Goal: Task Accomplishment & Management: Use online tool/utility

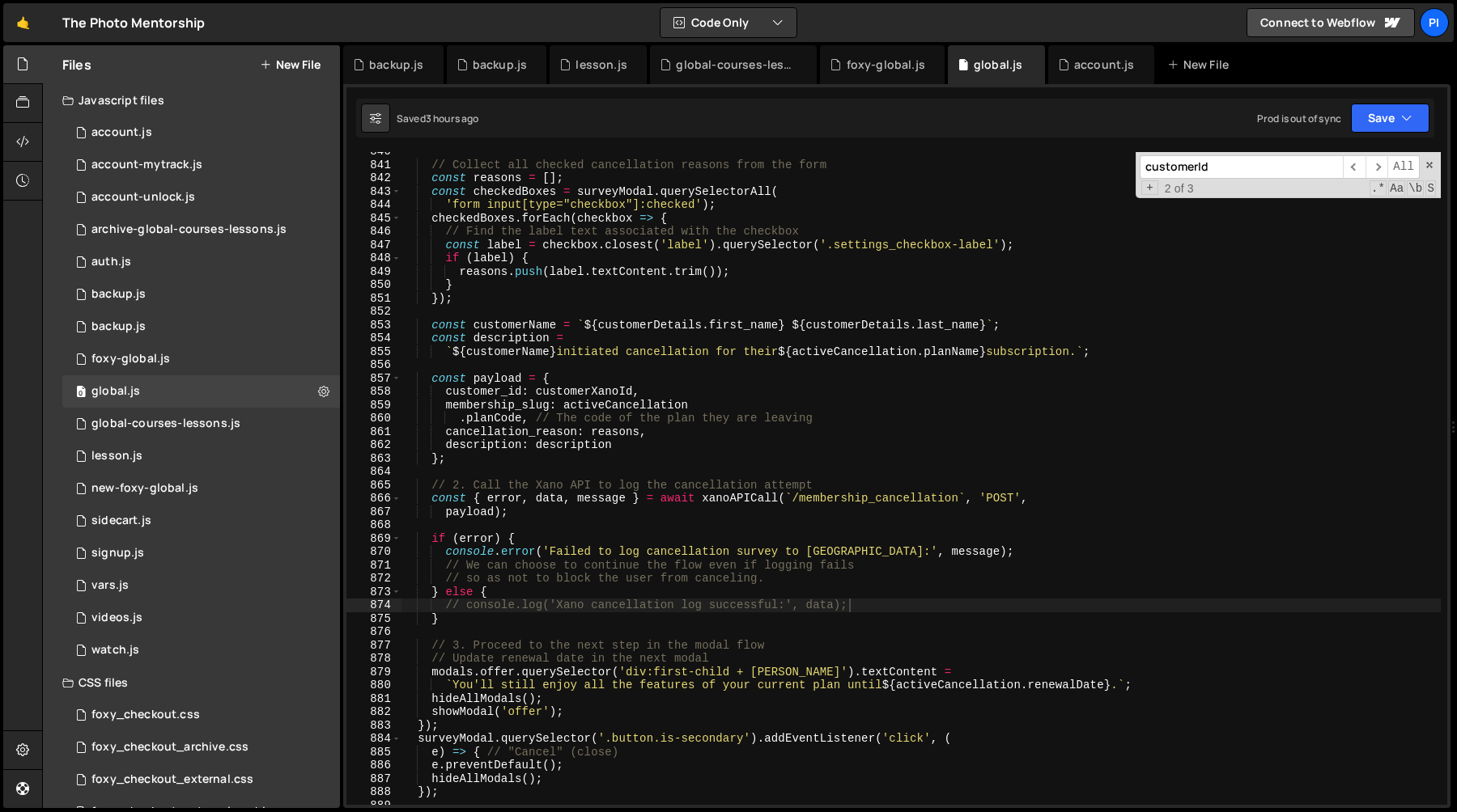
click at [479, 72] on div "backup.js" at bounding box center [500, 64] width 54 height 16
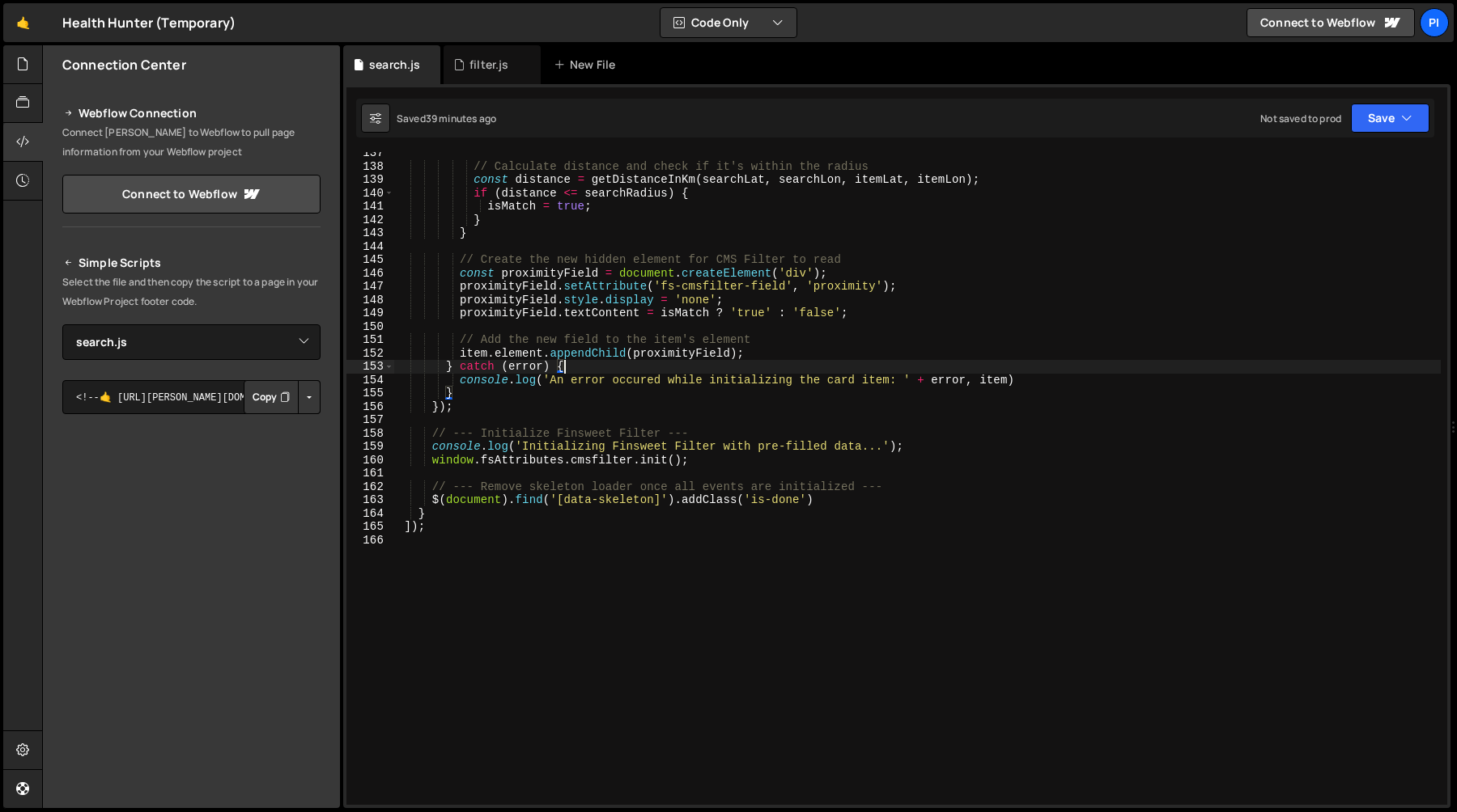
select select "45041"
click at [16, 65] on div at bounding box center [22, 65] width 40 height 39
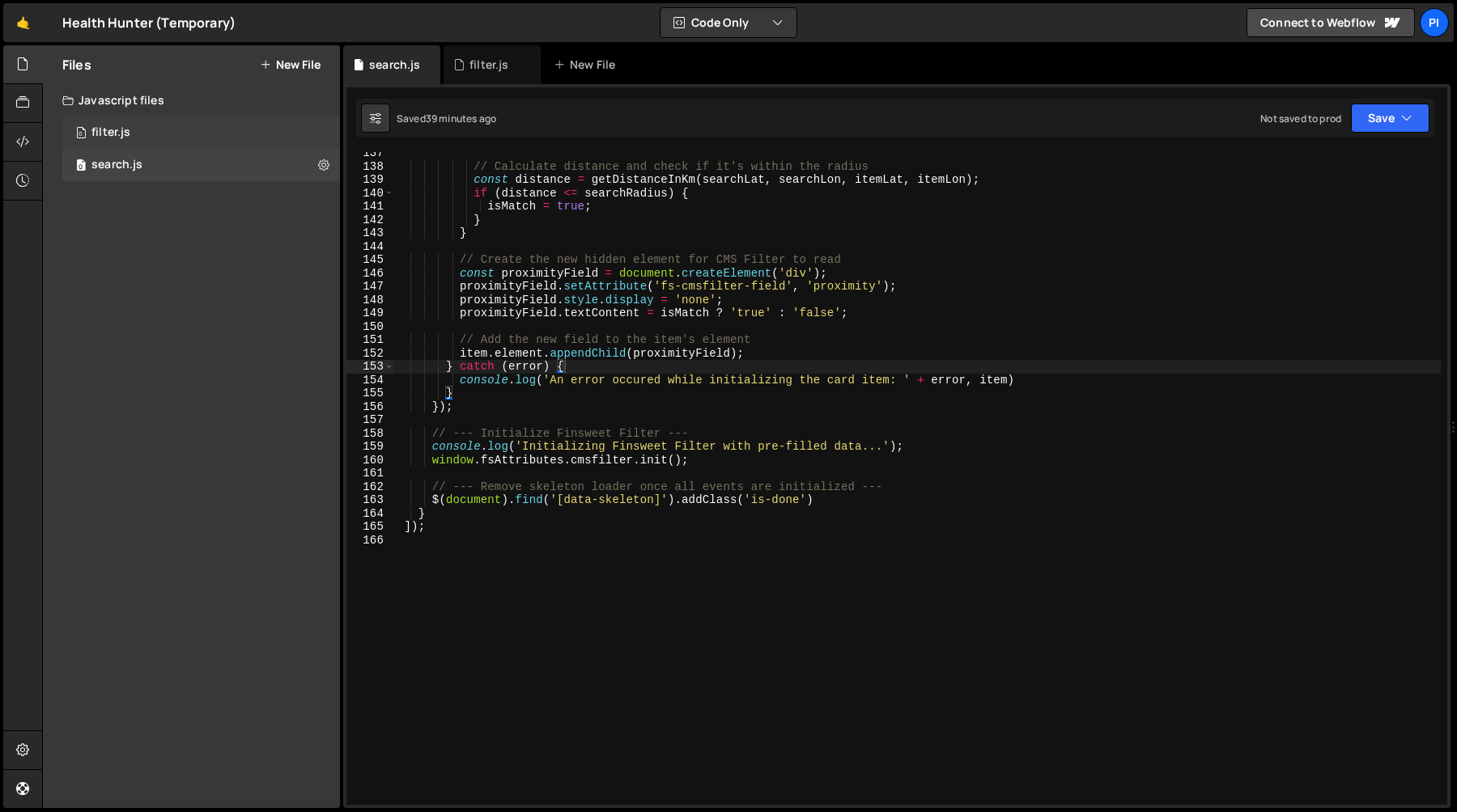
click at [154, 138] on div "0 filter.js 0" at bounding box center [201, 132] width 277 height 33
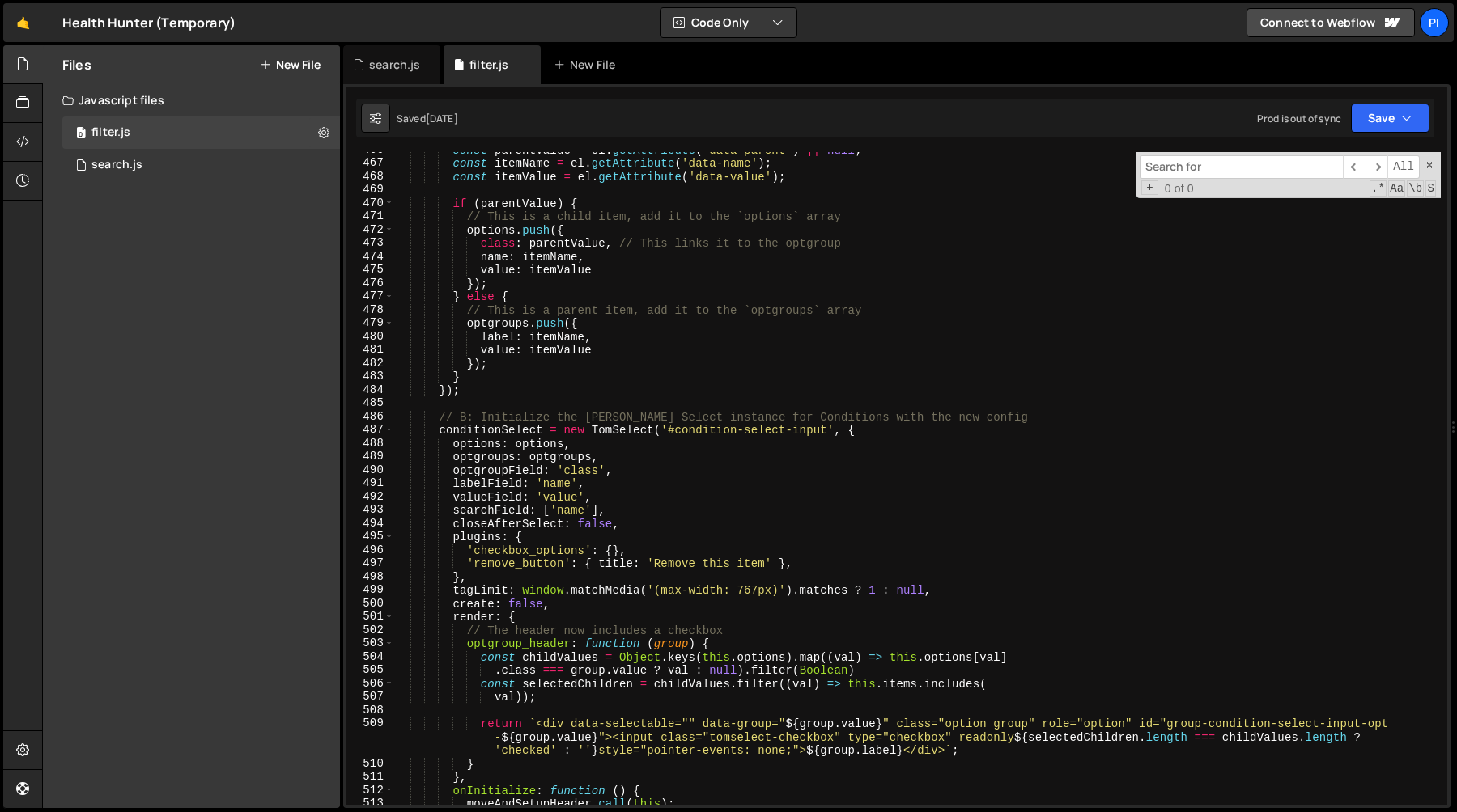
scroll to position [6241, 0]
click at [588, 439] on div "const parentValue = el . getAttribute ( 'data-parent' ) || null ; const itemNam…" at bounding box center [917, 486] width 1047 height 680
click at [535, 439] on div "const parentValue = el . getAttribute ( 'data-parent' ) || null ; const itemNam…" at bounding box center [917, 486] width 1047 height 680
click at [588, 439] on div "const parentValue = el . getAttribute ( 'data-parent' ) || null ; const itemNam…" at bounding box center [917, 486] width 1047 height 680
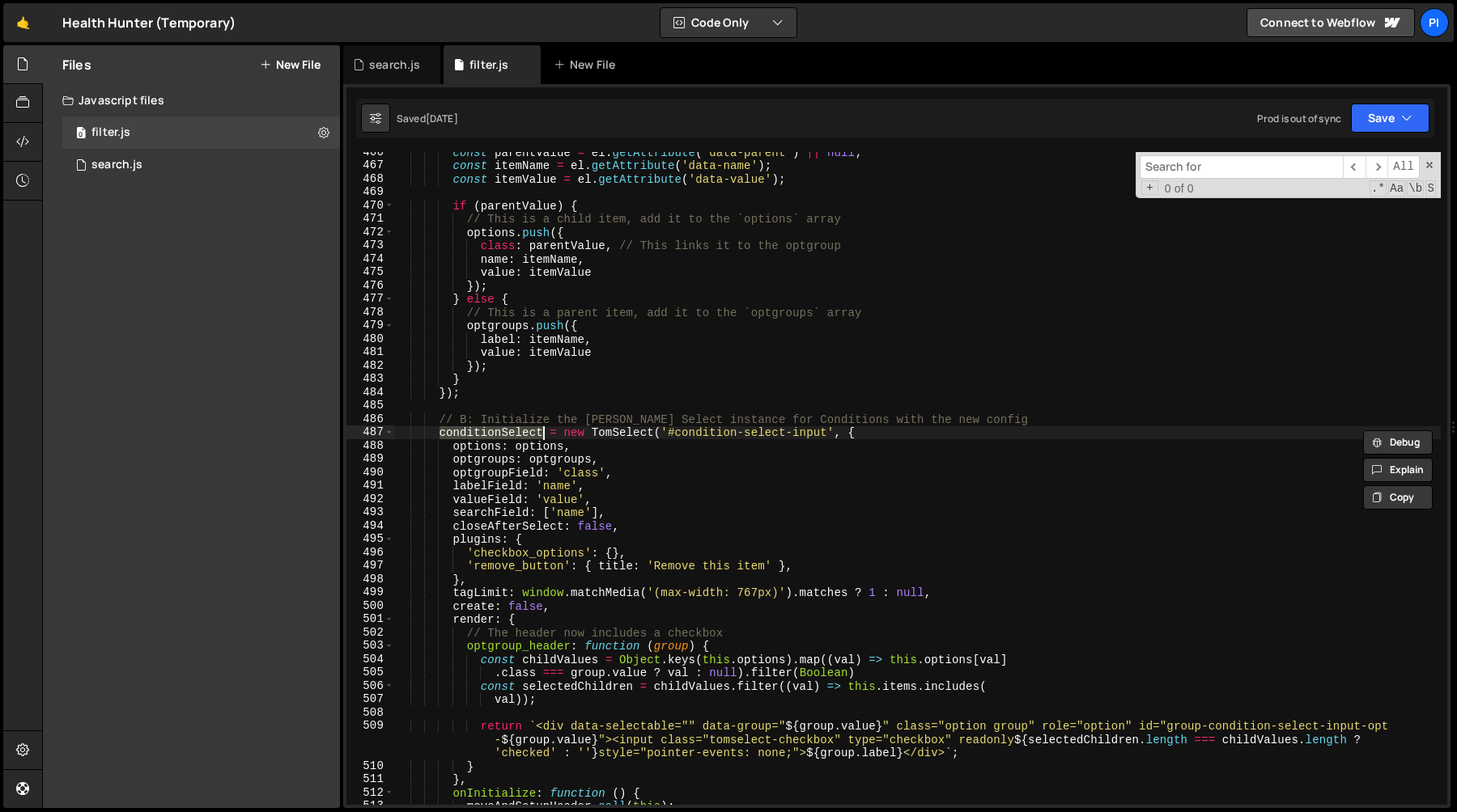
click at [588, 439] on div "const parentValue = el . getAttribute ( 'data-parent' ) || null ; const itemNam…" at bounding box center [917, 486] width 1047 height 680
click at [614, 438] on div "const parentValue = el . getAttribute ( 'data-parent' ) || null ; const itemNam…" at bounding box center [917, 486] width 1047 height 680
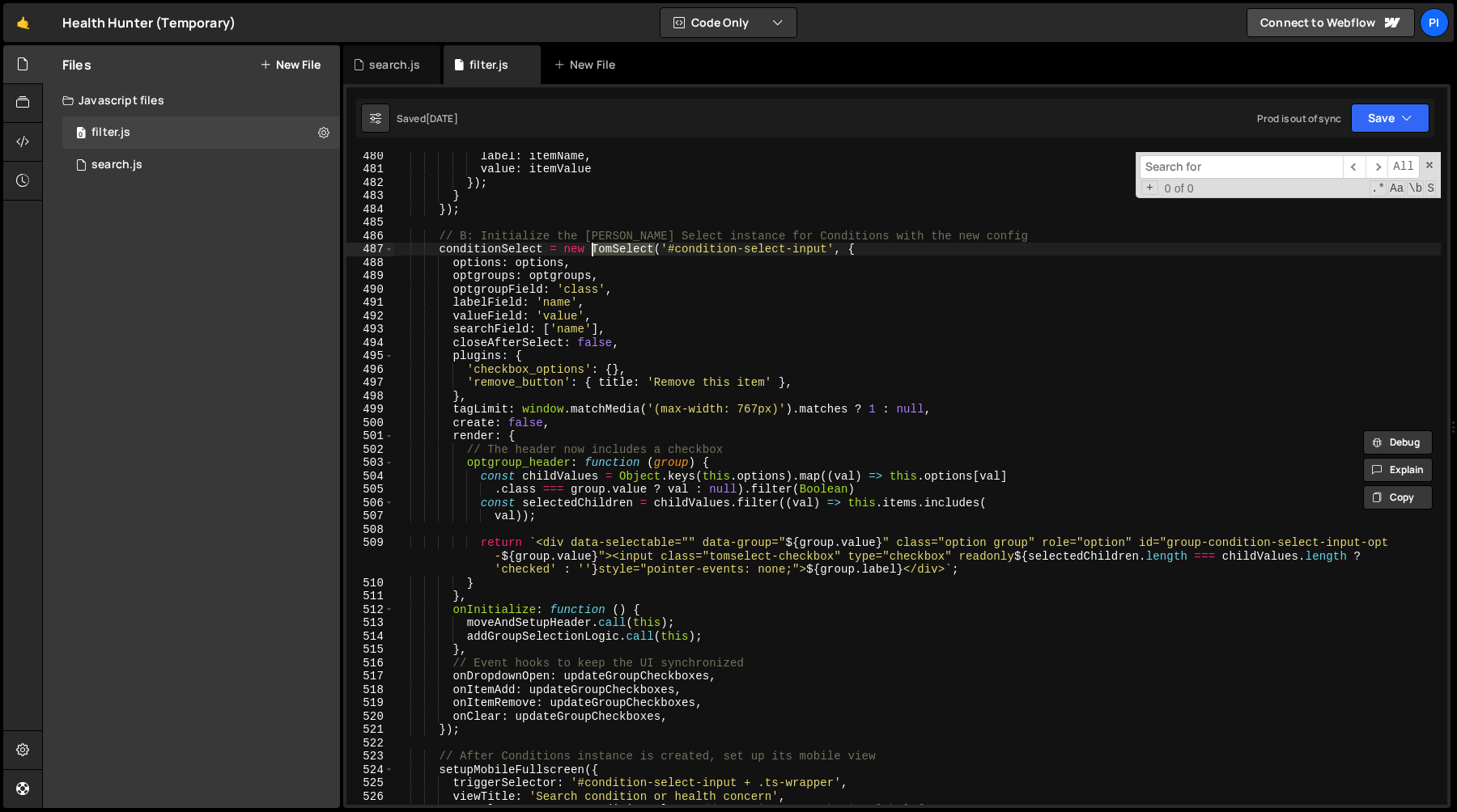
scroll to position [6425, 0]
click at [586, 485] on div "label : itemName , value : itemValue }) ; } }) ; // B: Initialize the Tom Selec…" at bounding box center [917, 489] width 1047 height 680
type textarea ".class === group.value ? val : null).filter(Boolean)"
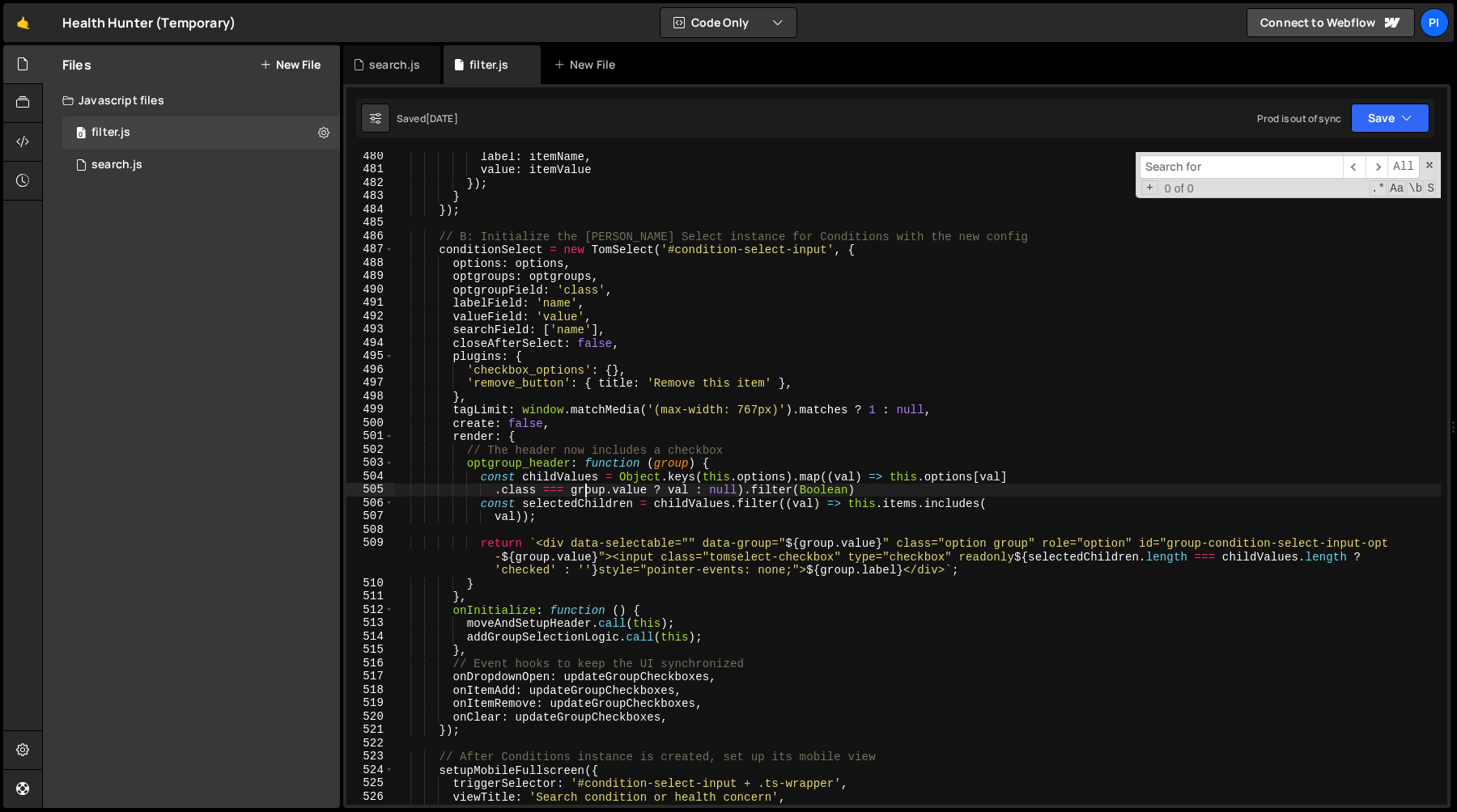
click at [595, 535] on div "label : itemName , value : itemValue }) ; } }) ; // B: Initialize the Tom Selec…" at bounding box center [917, 489] width 1047 height 680
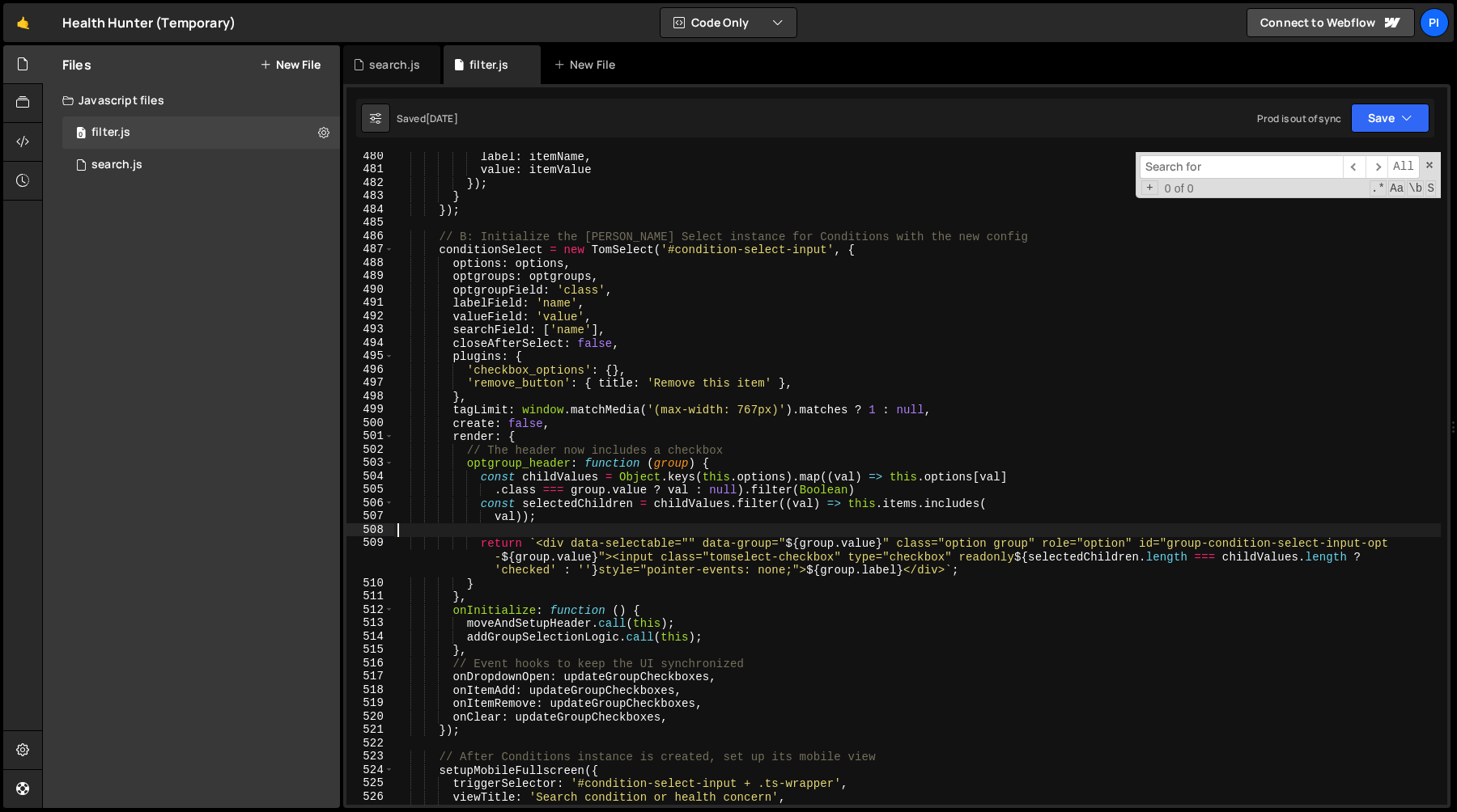
click at [599, 549] on div "label : itemName , value : itemValue }) ; } }) ; // B: Initialize the Tom Selec…" at bounding box center [917, 489] width 1047 height 680
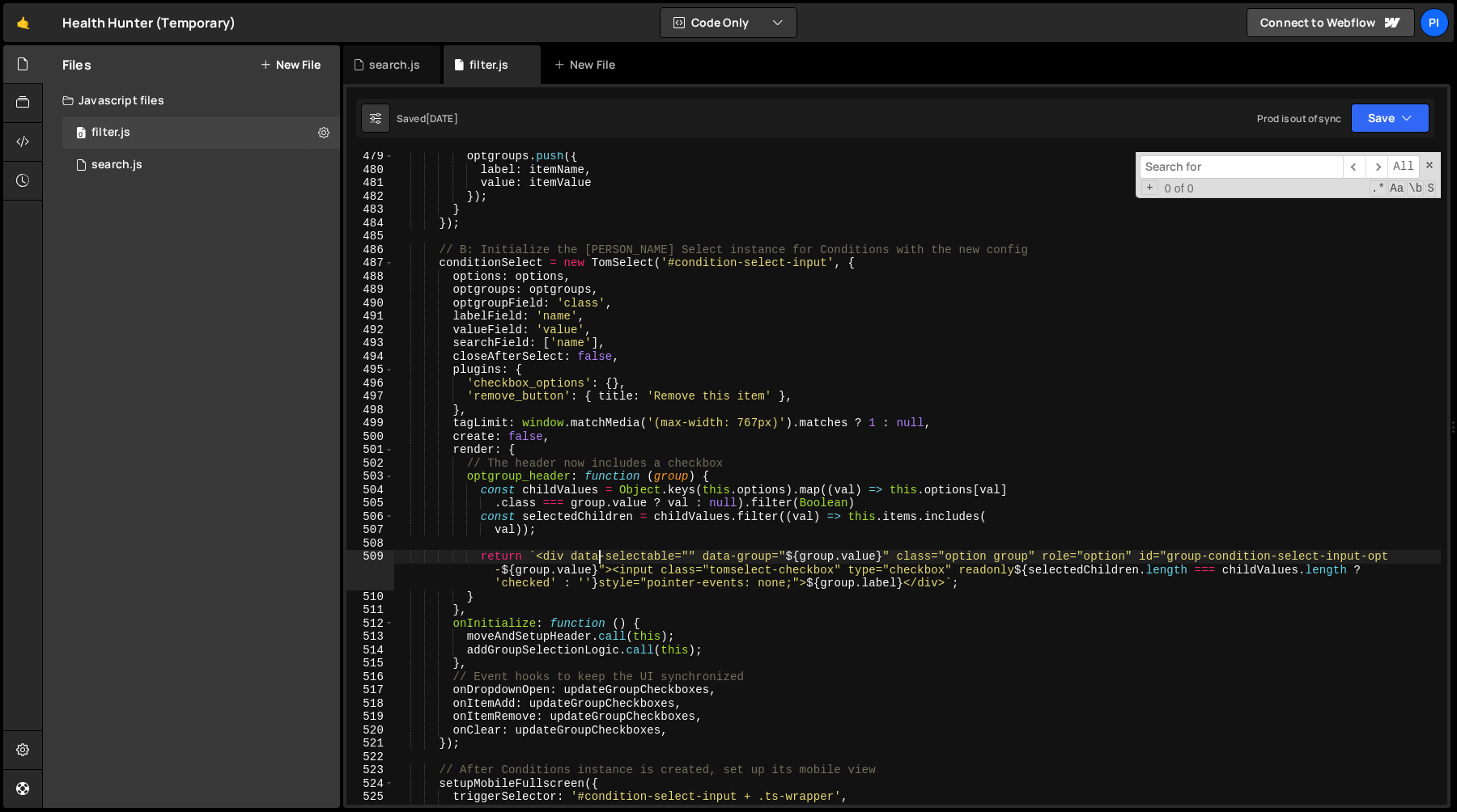
scroll to position [6409, 0]
click at [523, 278] on div "optgroups . push ({ label : itemName , value : itemValue }) ; } }) ; // B: Init…" at bounding box center [917, 492] width 1047 height 680
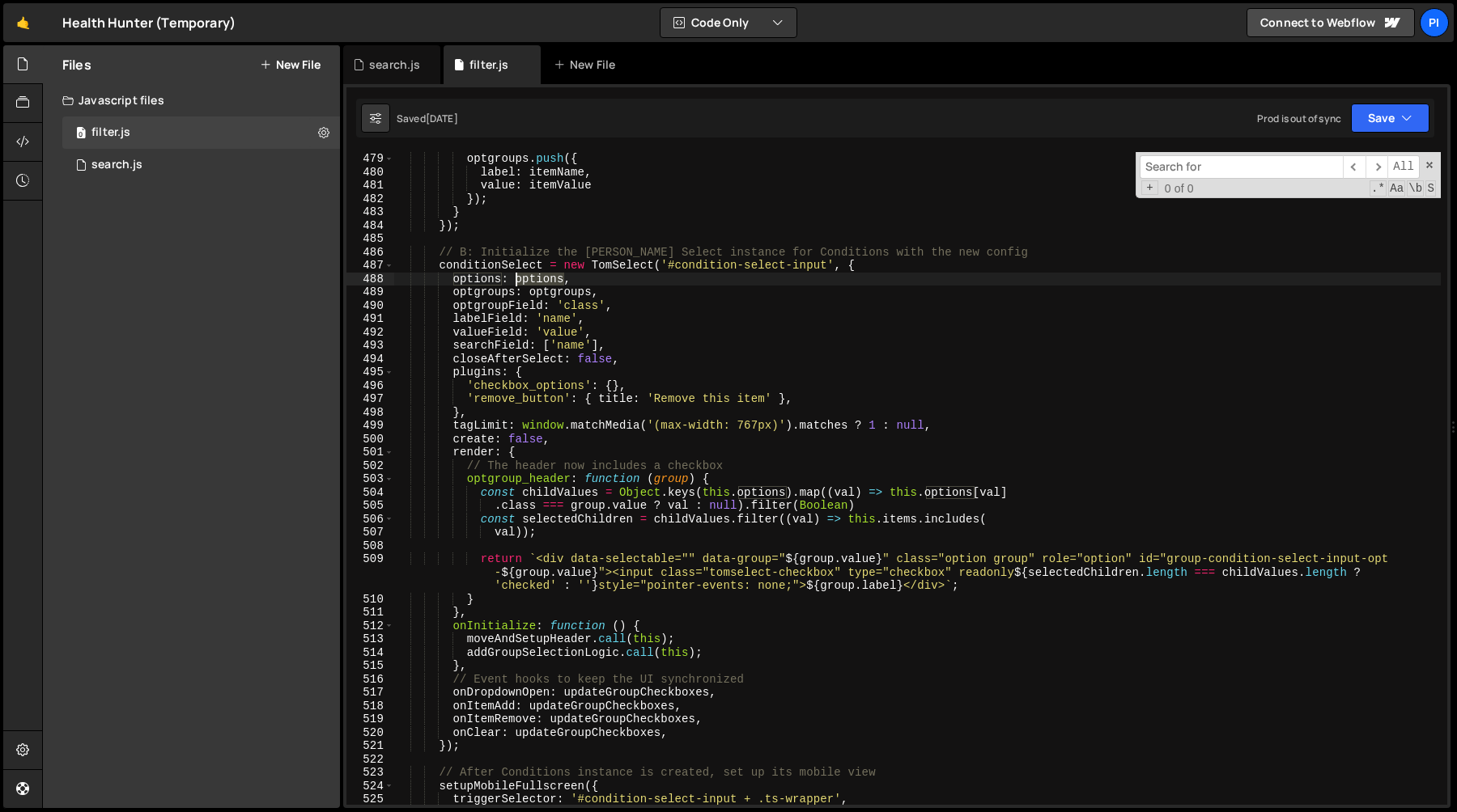
click at [523, 278] on div "optgroups . push ({ label : itemName , value : itemValue }) ; } }) ; // B: Init…" at bounding box center [917, 492] width 1047 height 680
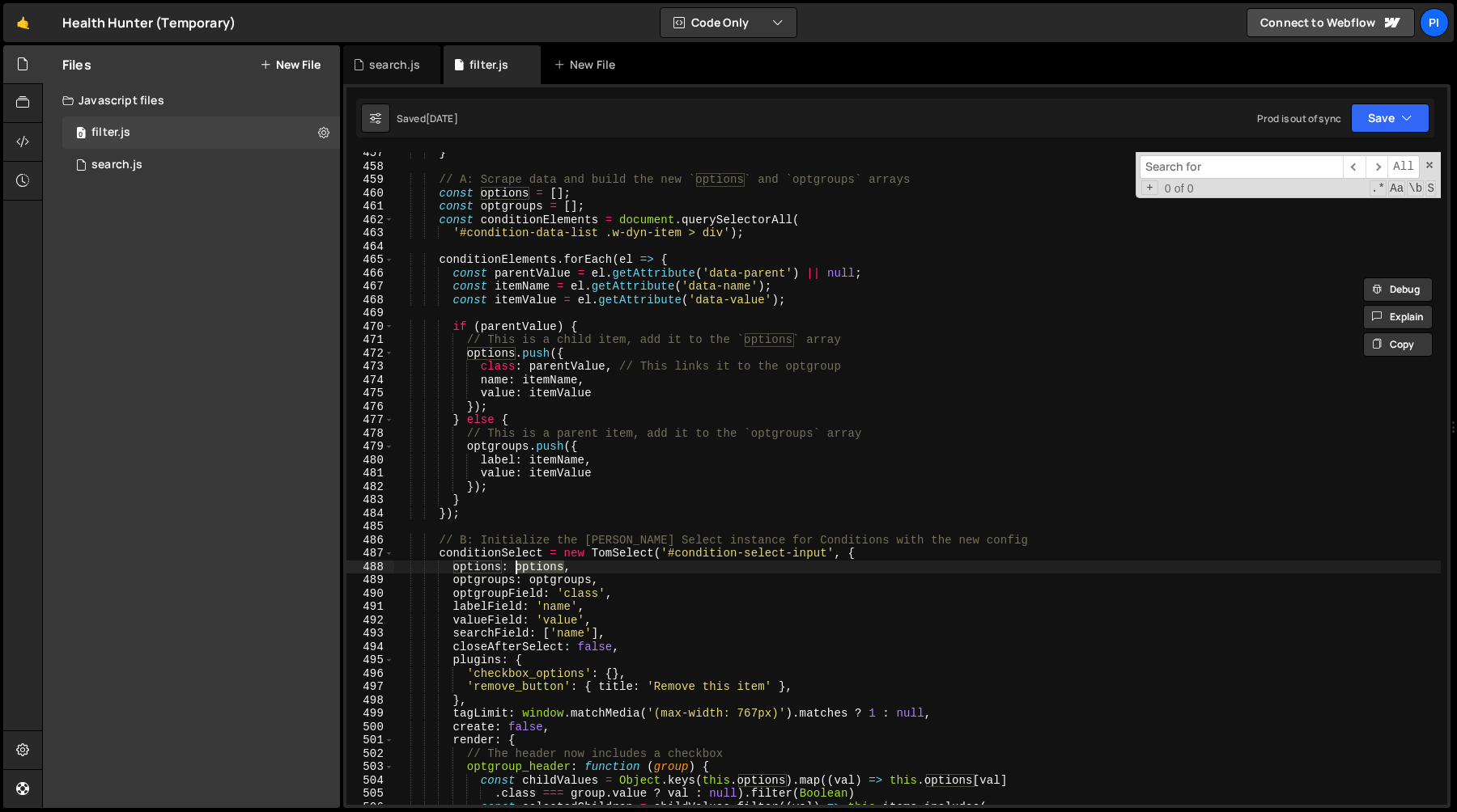
scroll to position [6108, 0]
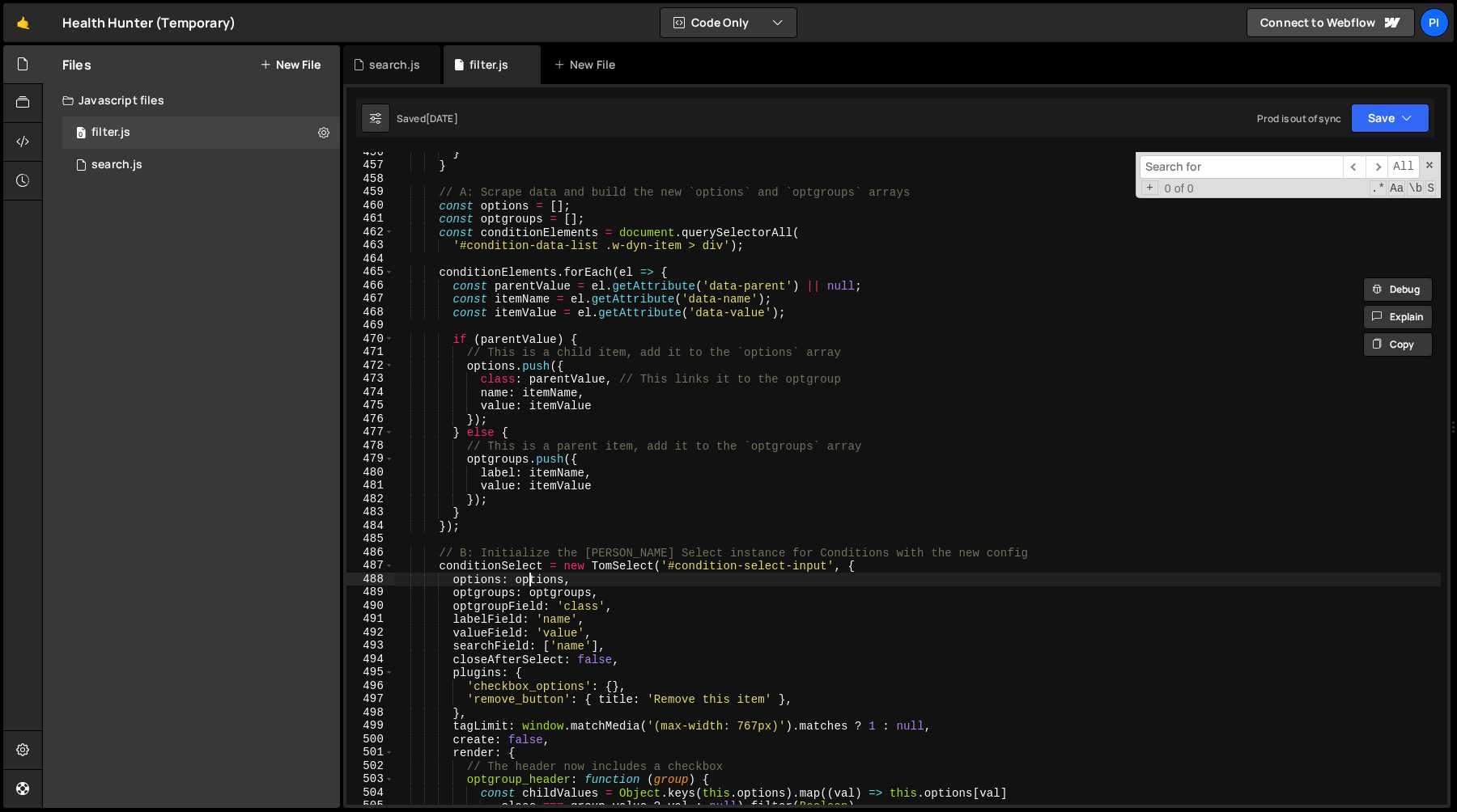
click at [530, 578] on div "} } // A: Scrape data and build the new `options` and `optgroups` arrays const …" at bounding box center [917, 486] width 1047 height 680
click at [574, 581] on div "} } // A: Scrape data and build the new `options` and `optgroups` arrays const …" at bounding box center [917, 486] width 1047 height 680
click at [531, 581] on div "} } // A: Scrape data and build the new `options` and `optgroups` arrays const …" at bounding box center [917, 486] width 1047 height 680
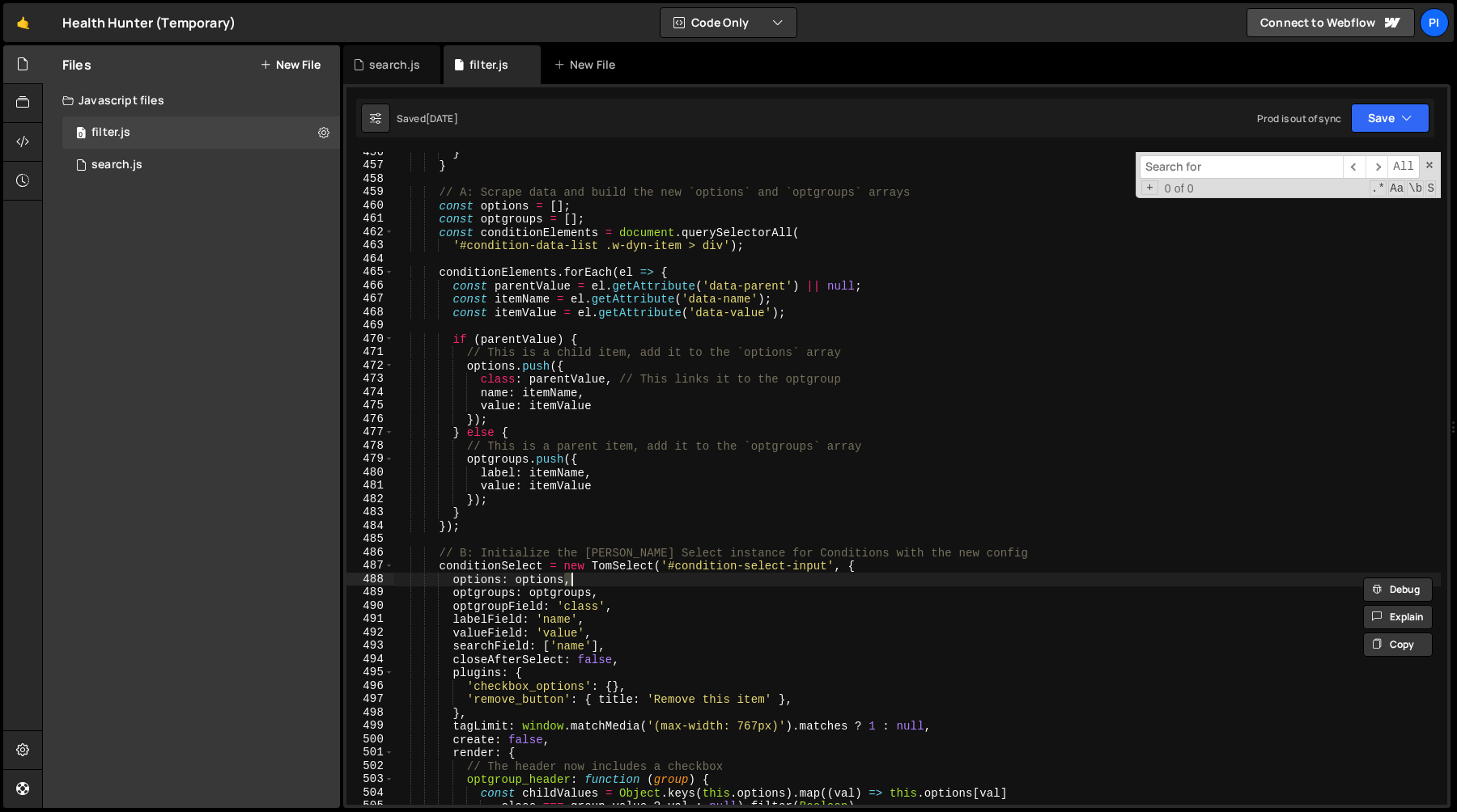
click at [531, 581] on div "} } // A: Scrape data and build the new `options` and `optgroups` arrays const …" at bounding box center [917, 486] width 1047 height 680
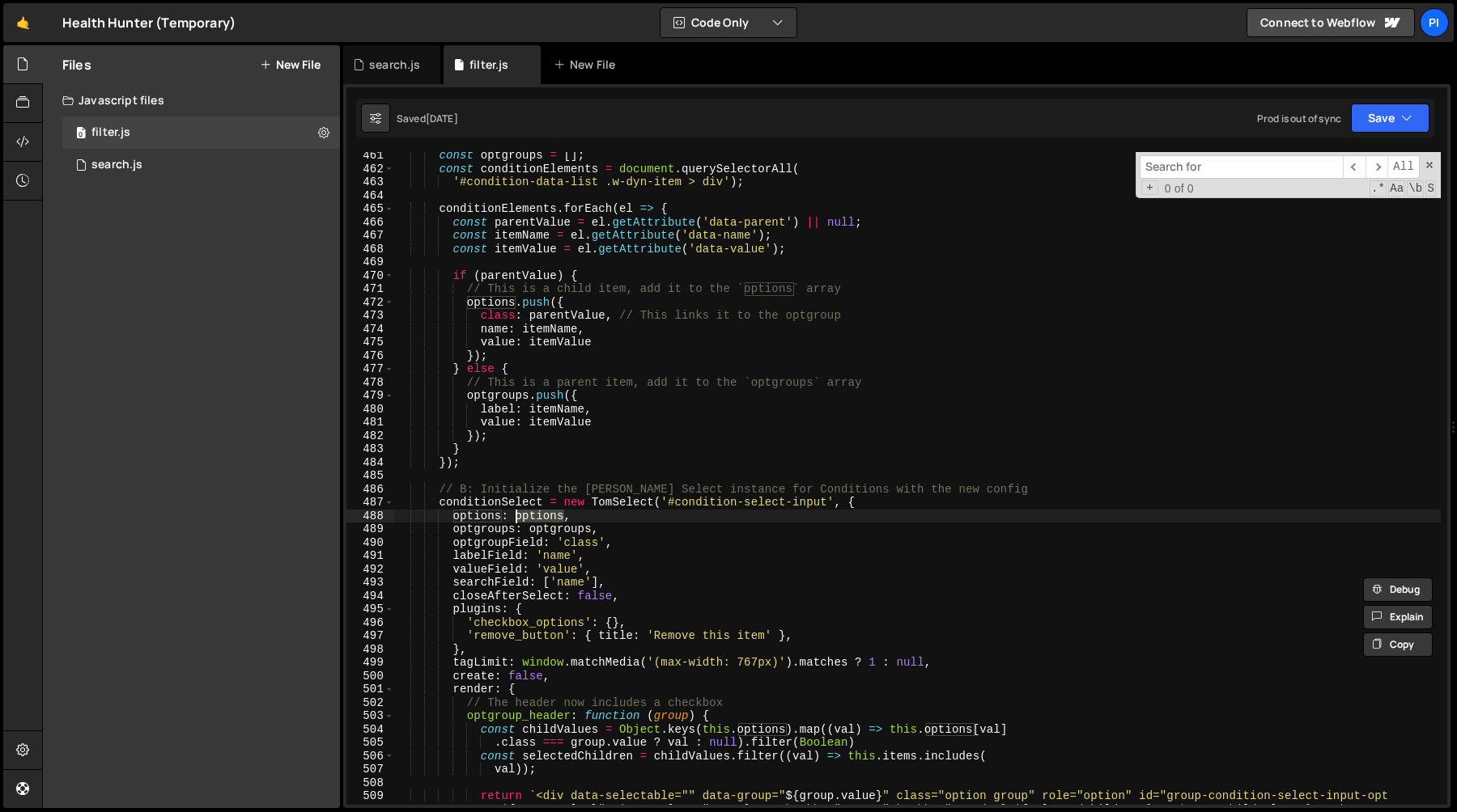
scroll to position [6189, 0]
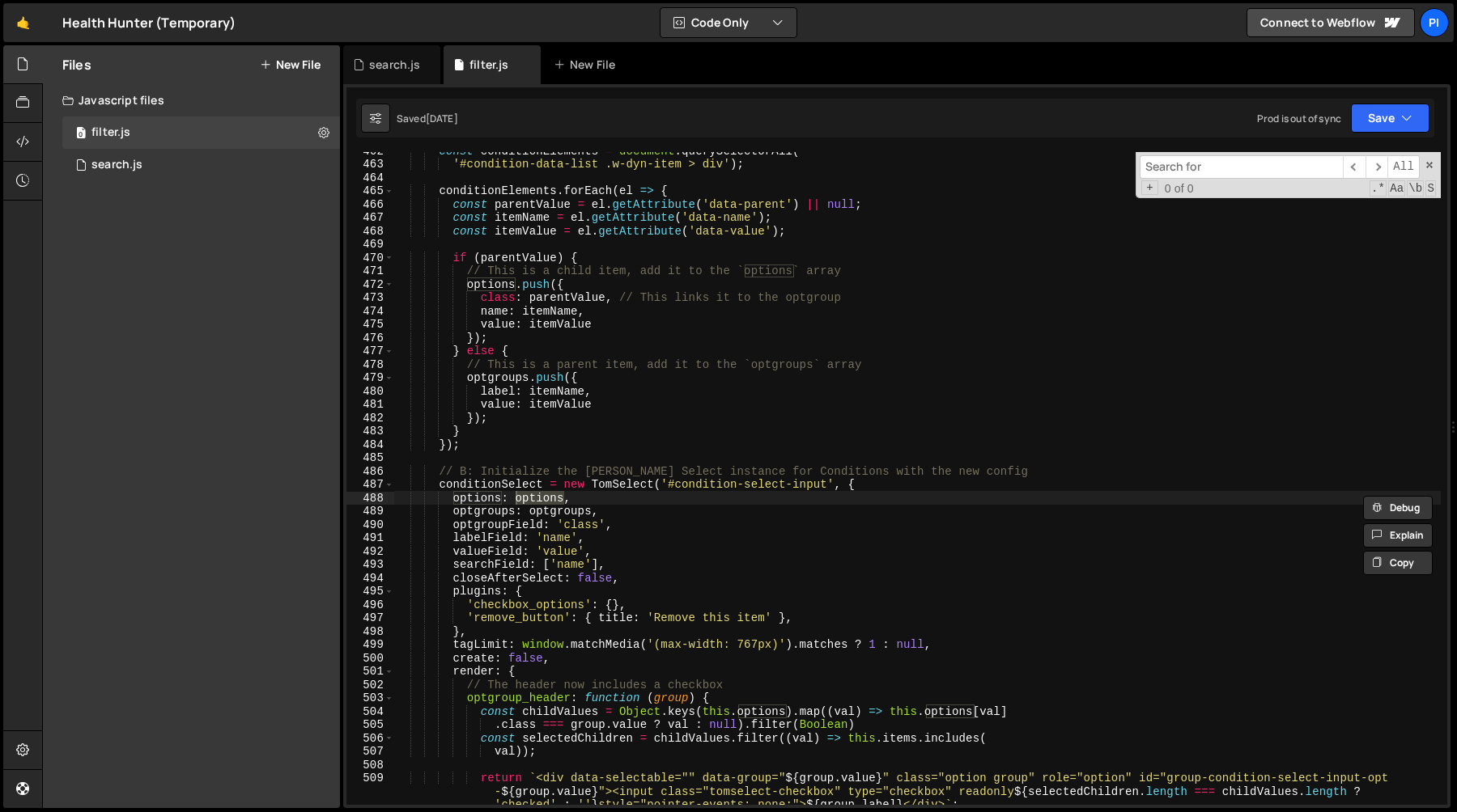
click at [1421, 168] on div "​ ​ All Replace All + 0 of 0 .* Aa \b S" at bounding box center [1289, 176] width 305 height 47
click at [1429, 166] on span at bounding box center [1429, 165] width 11 height 11
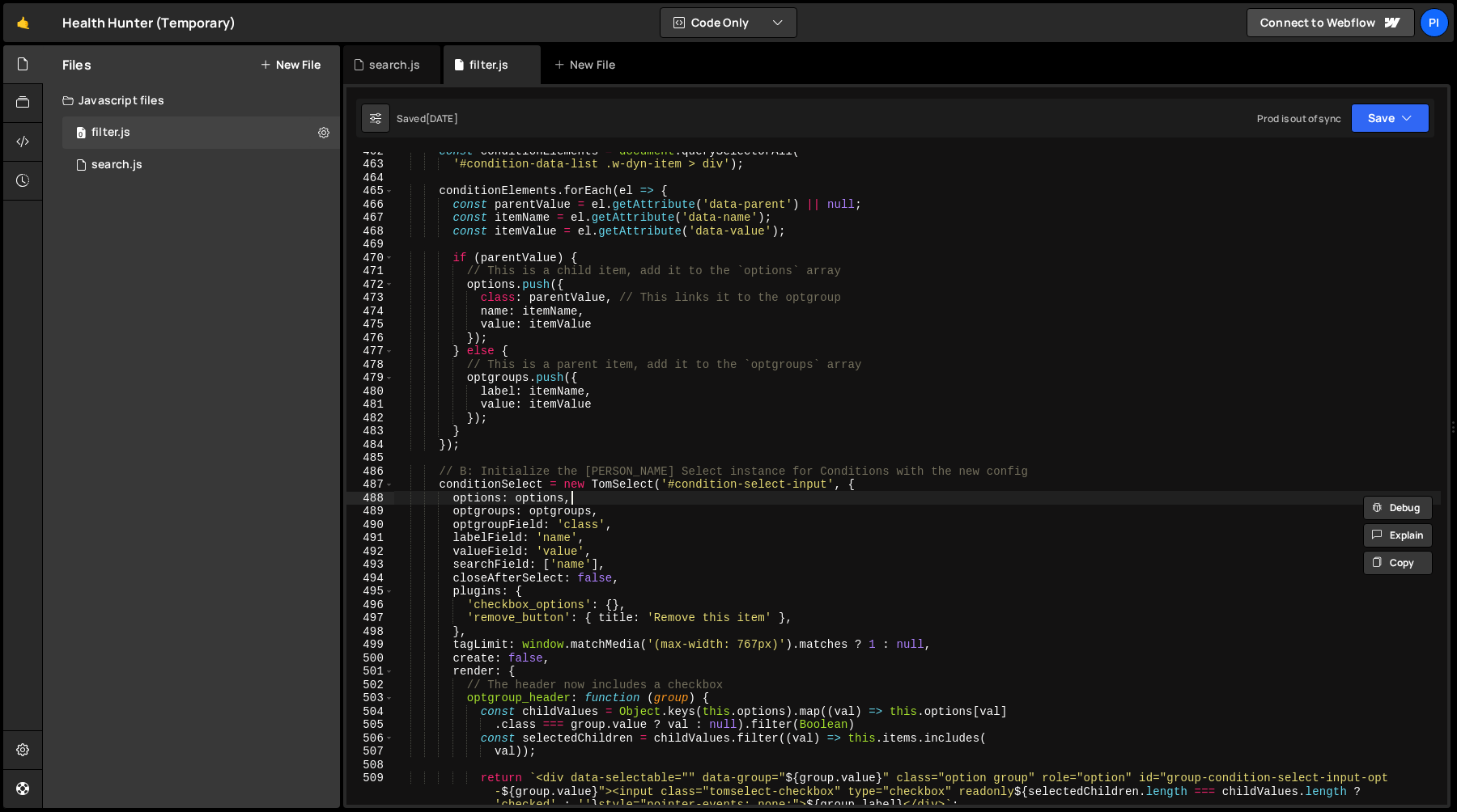
click at [682, 502] on div "const conditionElements = document . querySelectorAll ( '#condition-data-list .…" at bounding box center [917, 497] width 1047 height 706
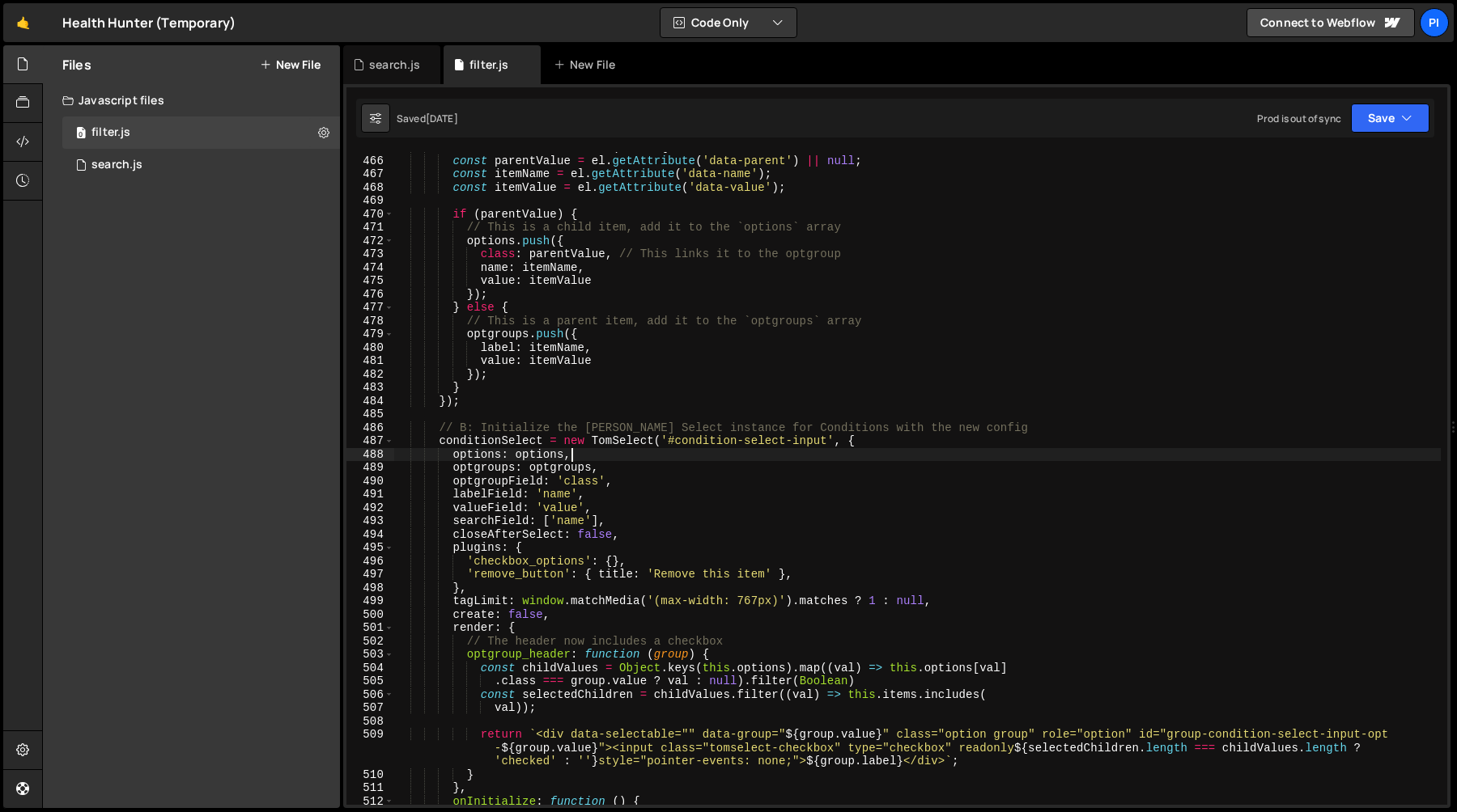
scroll to position [6246, 0]
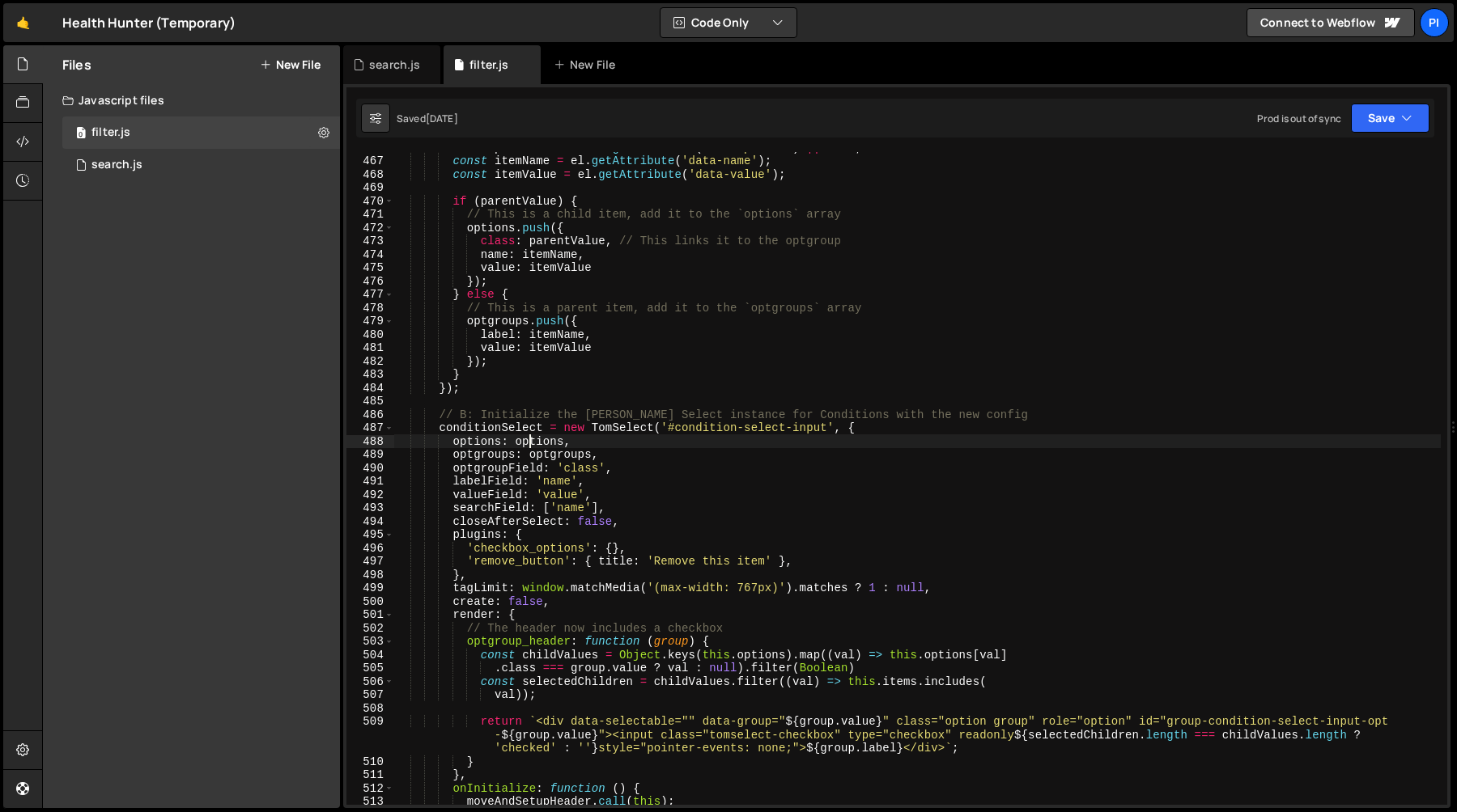
click at [531, 441] on div "const parentValue = el . getAttribute ( 'data-parent' ) || null ; const itemNam…" at bounding box center [917, 480] width 1047 height 680
click at [526, 447] on div "const parentValue = el . getAttribute ( 'data-parent' ) || null ; const itemNam…" at bounding box center [917, 479] width 1047 height 653
click at [526, 447] on div "const parentValue = el . getAttribute ( 'data-parent' ) || null ; const itemNam…" at bounding box center [917, 480] width 1047 height 680
click at [613, 446] on div "const parentValue = el . getAttribute ( 'data-parent' ) || null ; const itemNam…" at bounding box center [917, 480] width 1047 height 680
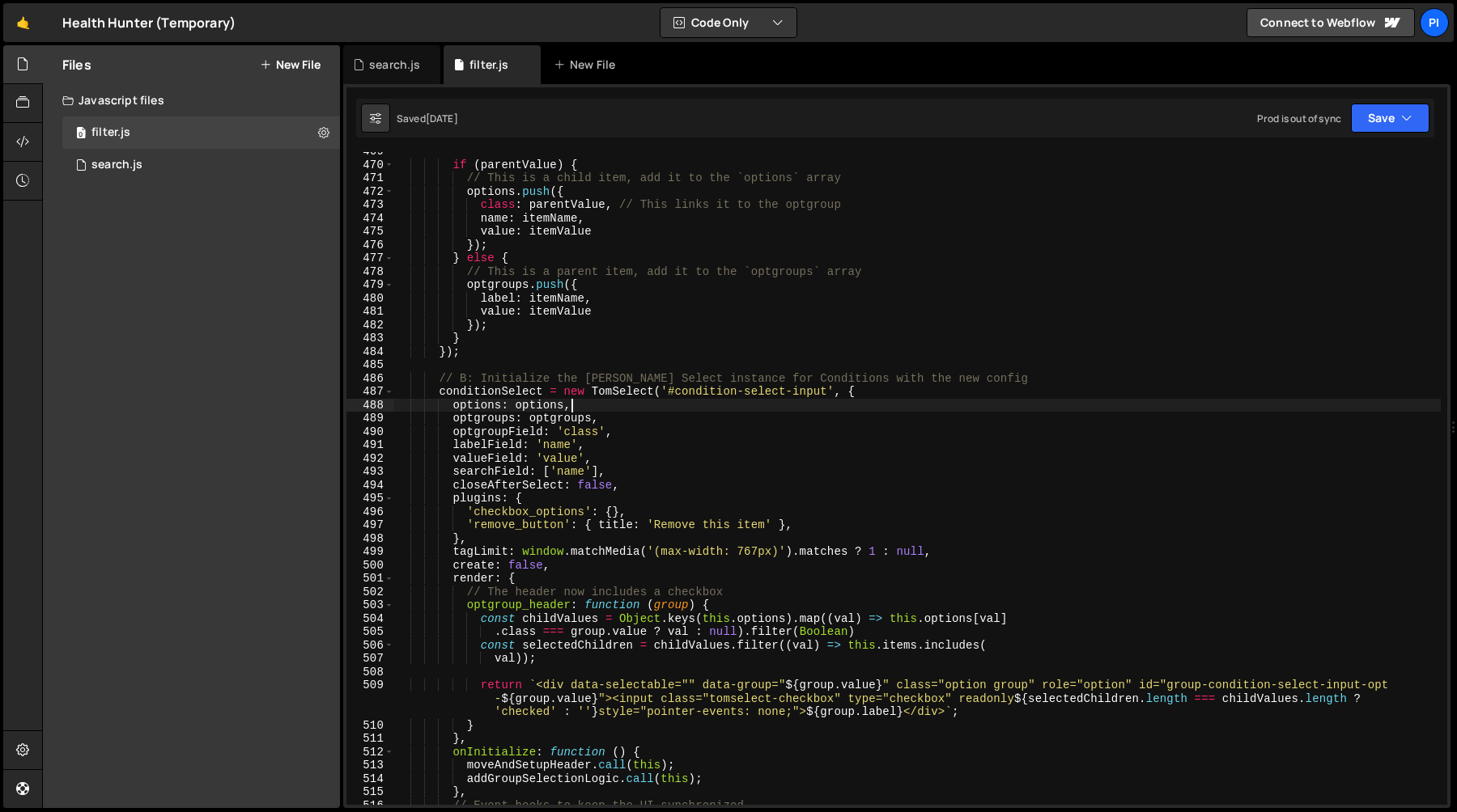
scroll to position [6283, 0]
click at [541, 402] on div "if ( parentValue ) { // This is a child item, add it to the `options` array opt…" at bounding box center [917, 485] width 1047 height 680
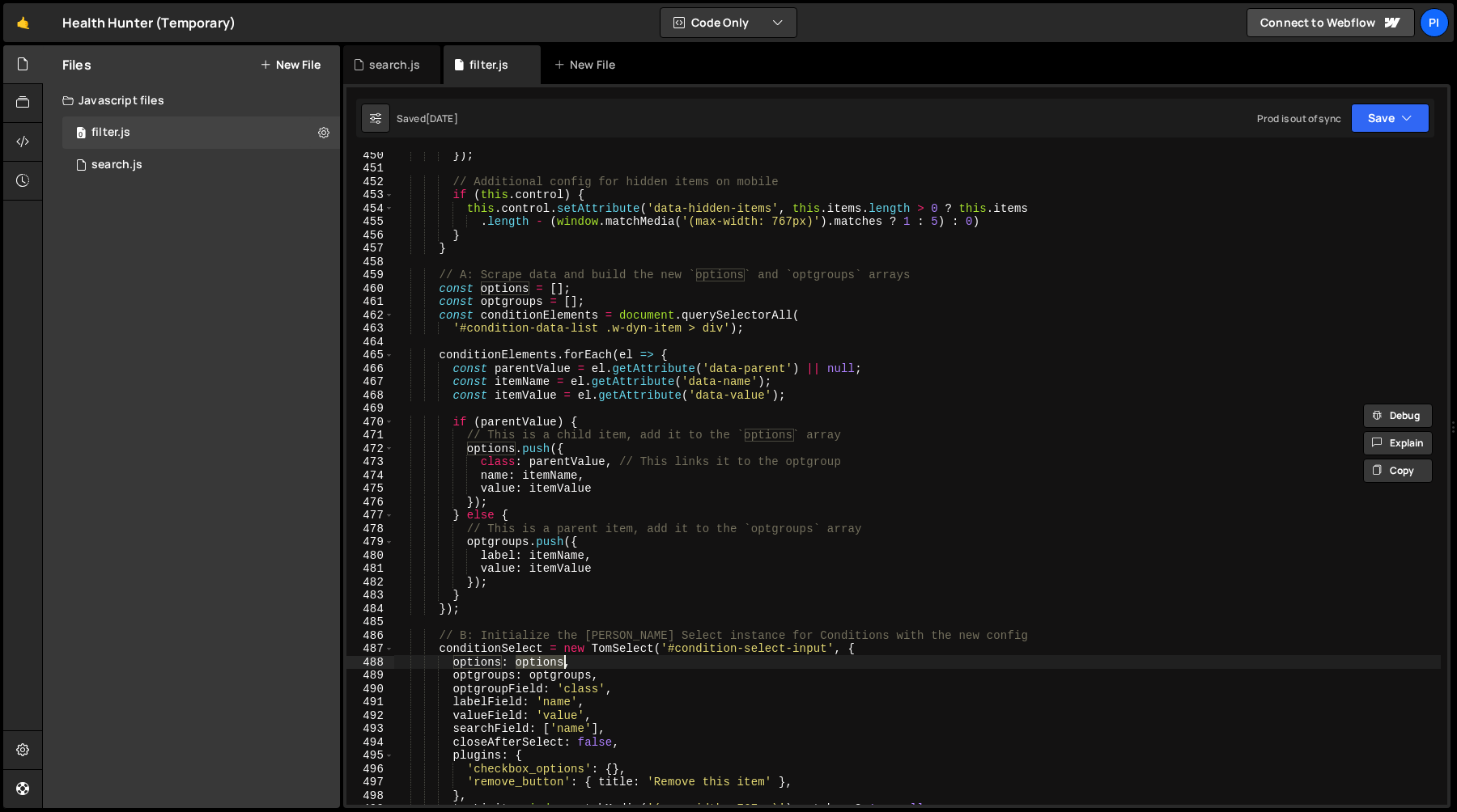
scroll to position [6012, 0]
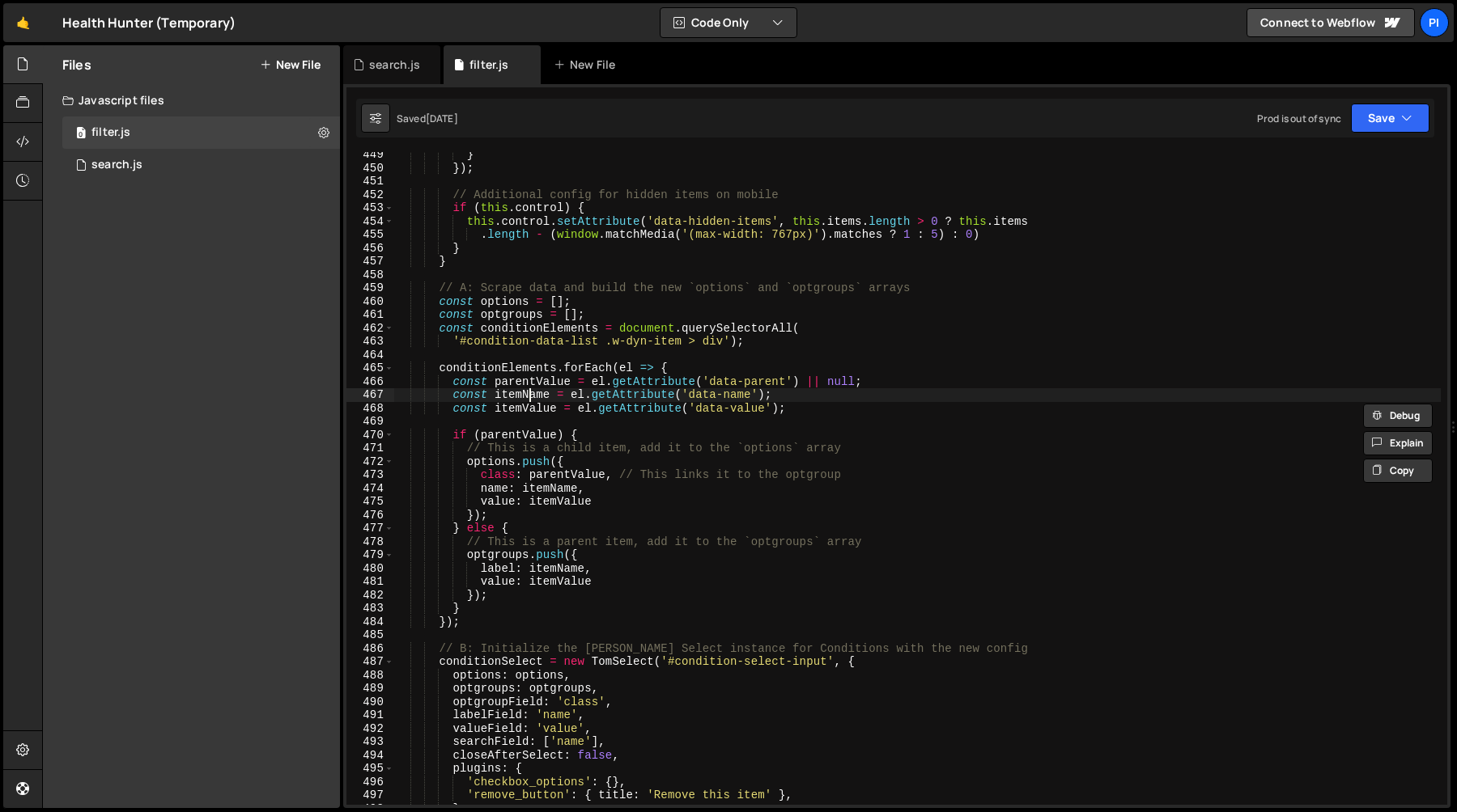
click at [528, 395] on div "} }) ; // Additional config for hidden items on mobile if ( this . control ) { …" at bounding box center [917, 487] width 1047 height 680
click at [588, 494] on div "} }) ; // Additional config for hidden items on mobile if ( this . control ) { …" at bounding box center [917, 487] width 1047 height 680
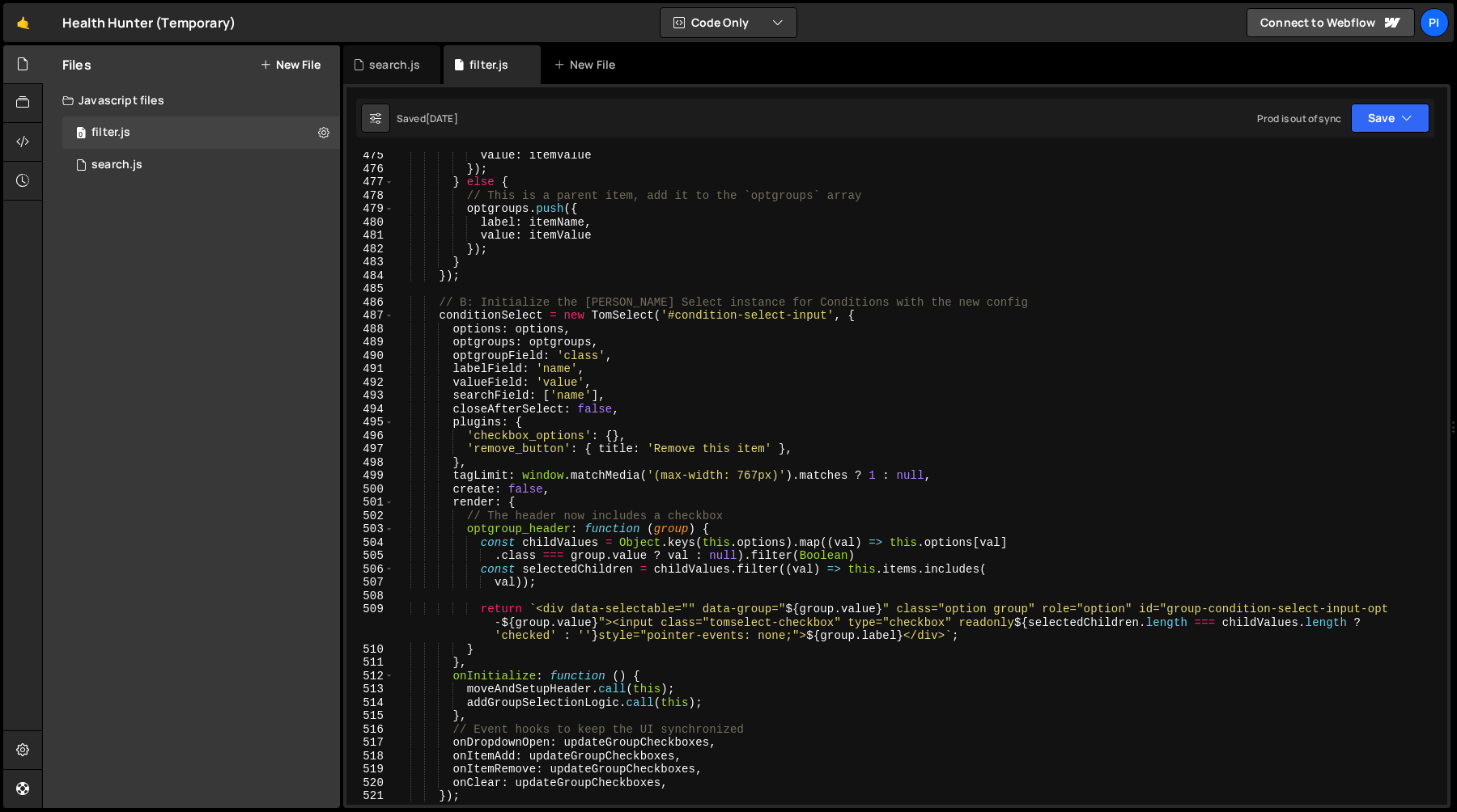
scroll to position [6383, 0]
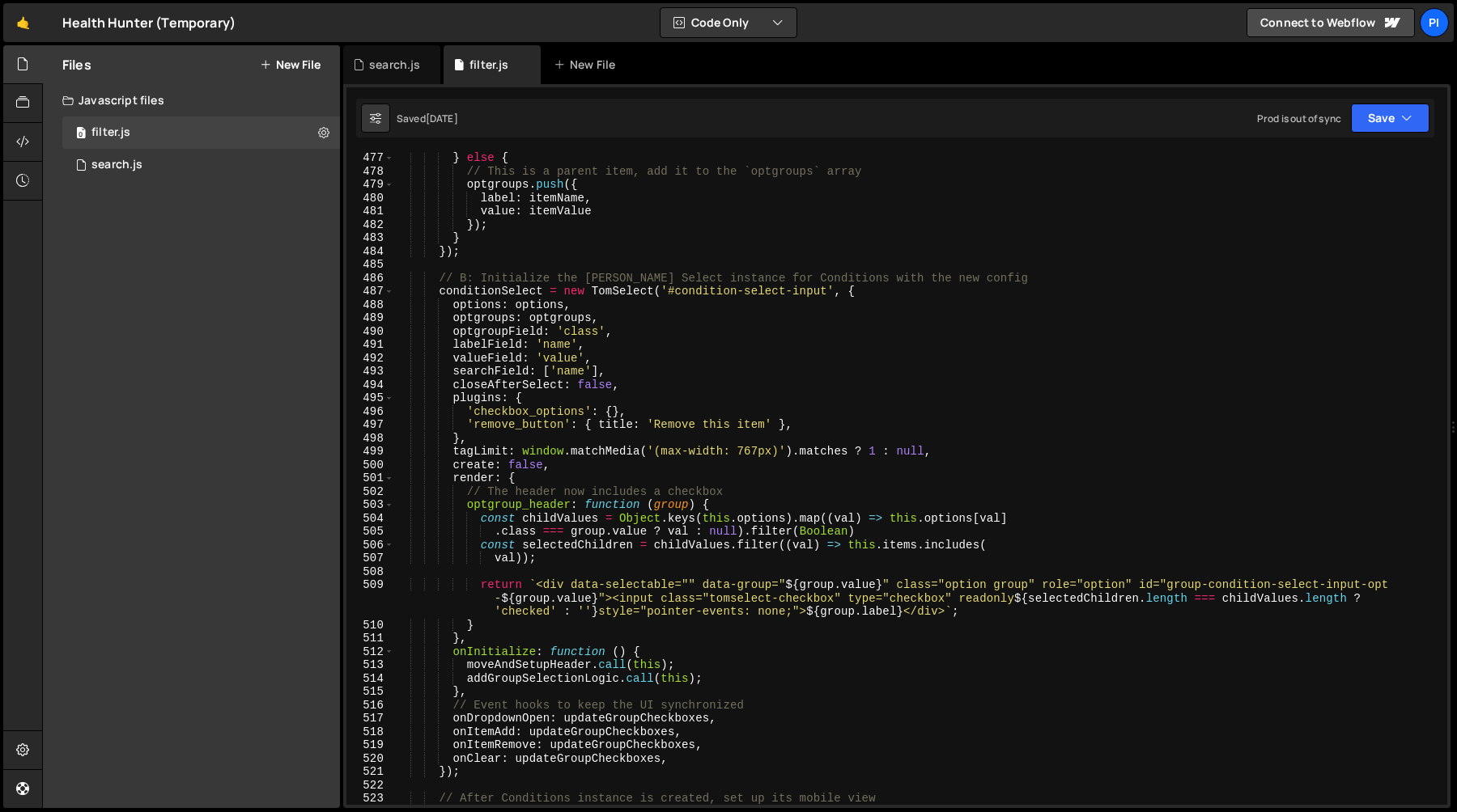
click at [475, 469] on div "} else { // This is a parent item, add it to the `optgroups` array optgroups . …" at bounding box center [917, 491] width 1047 height 680
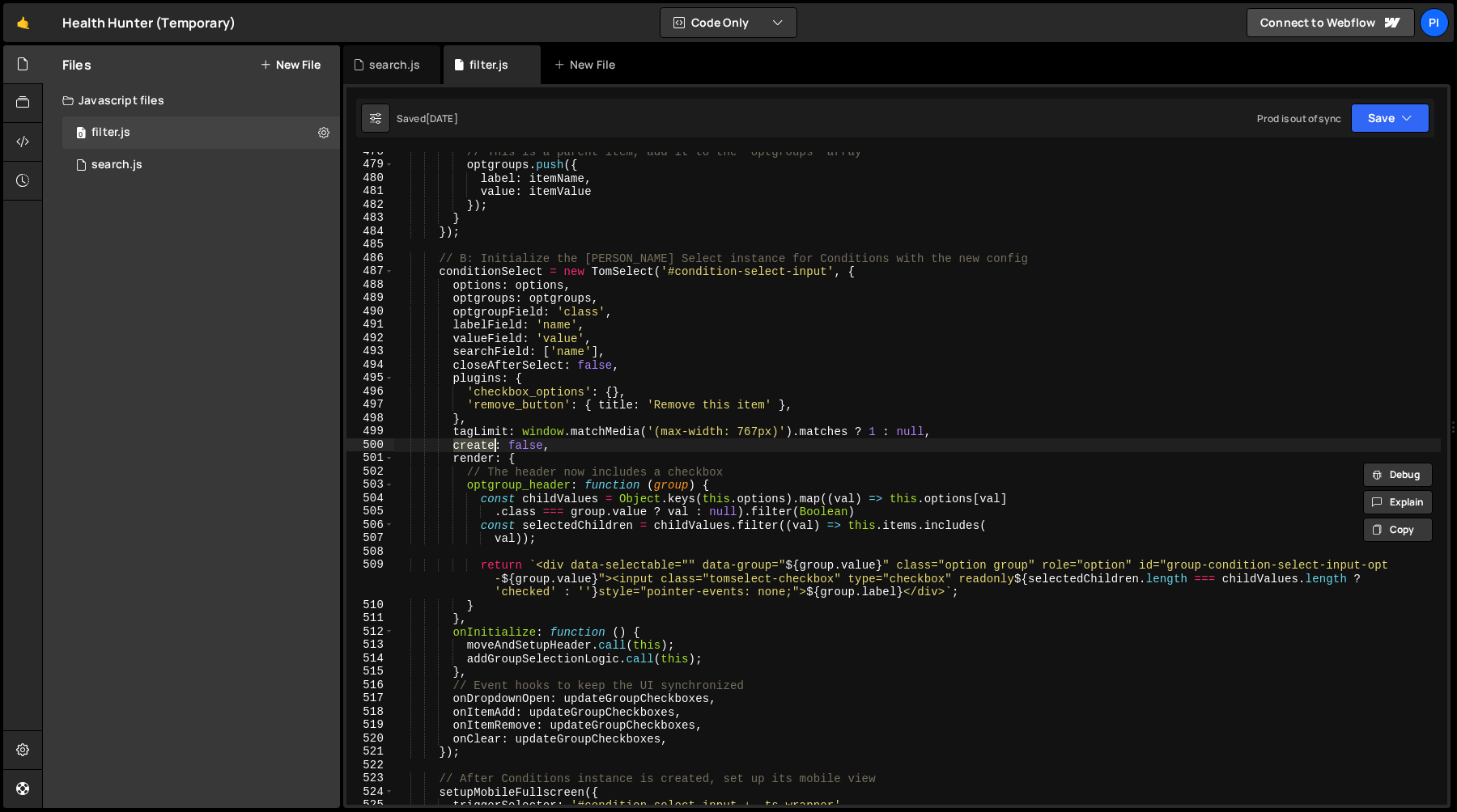
scroll to position [6405, 0]
click at [544, 455] on div "// This is a parent item, add it to the `optgroups` array optgroups . push ({ l…" at bounding box center [917, 482] width 1047 height 680
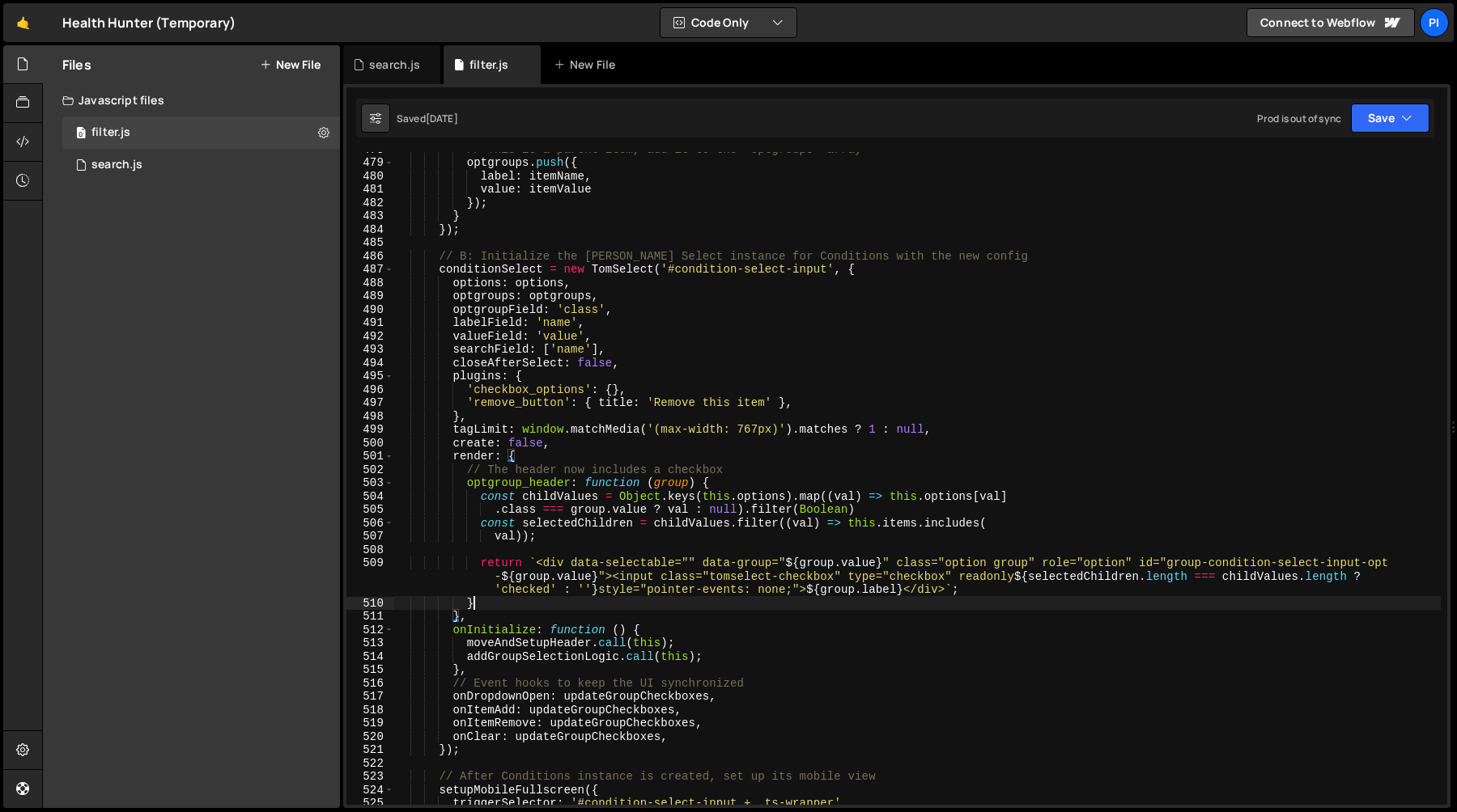
click at [520, 604] on div "// This is a parent item, add it to the `optgroups` array optgroups . push ({ l…" at bounding box center [917, 482] width 1047 height 680
type textarea "},"
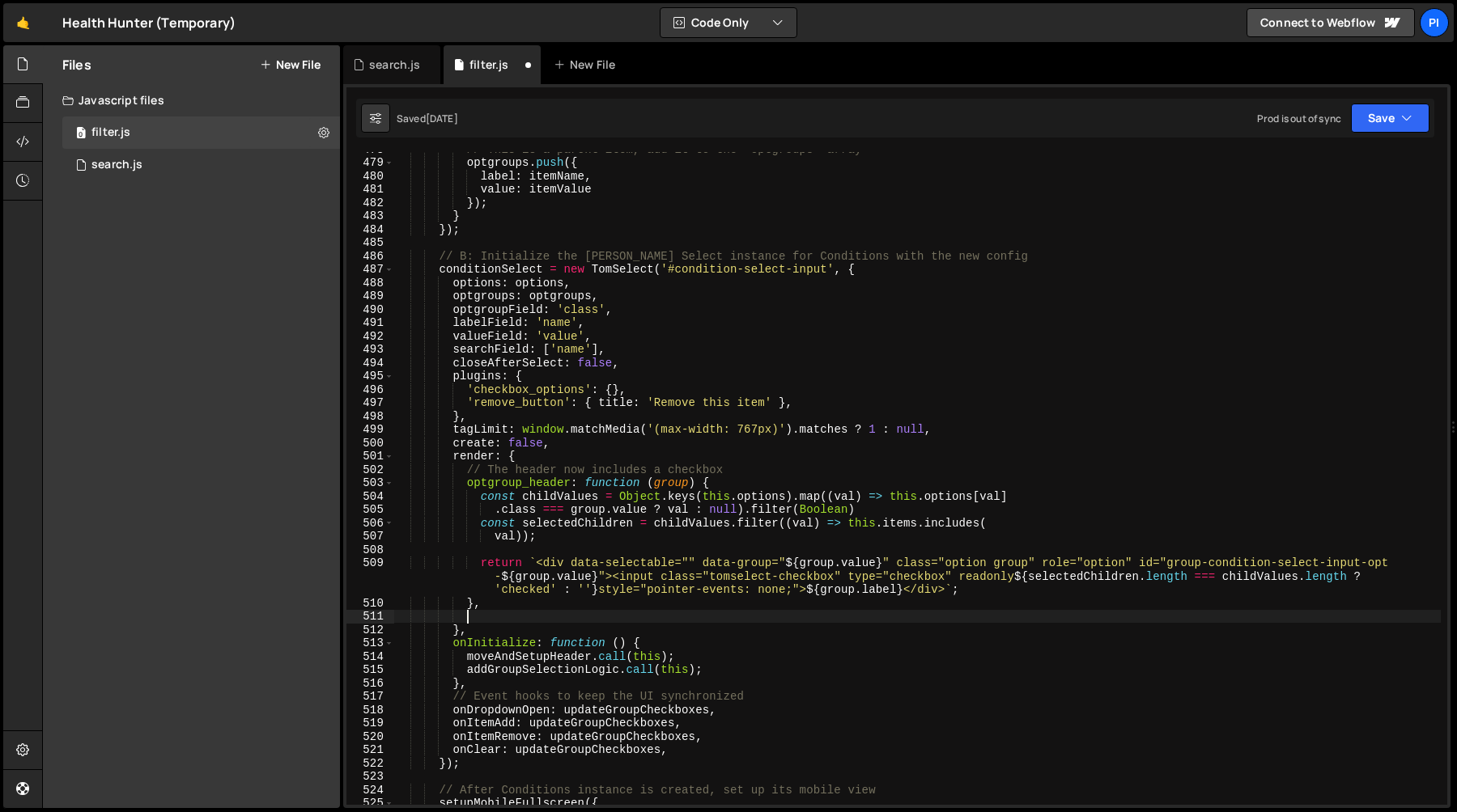
paste textarea "},"
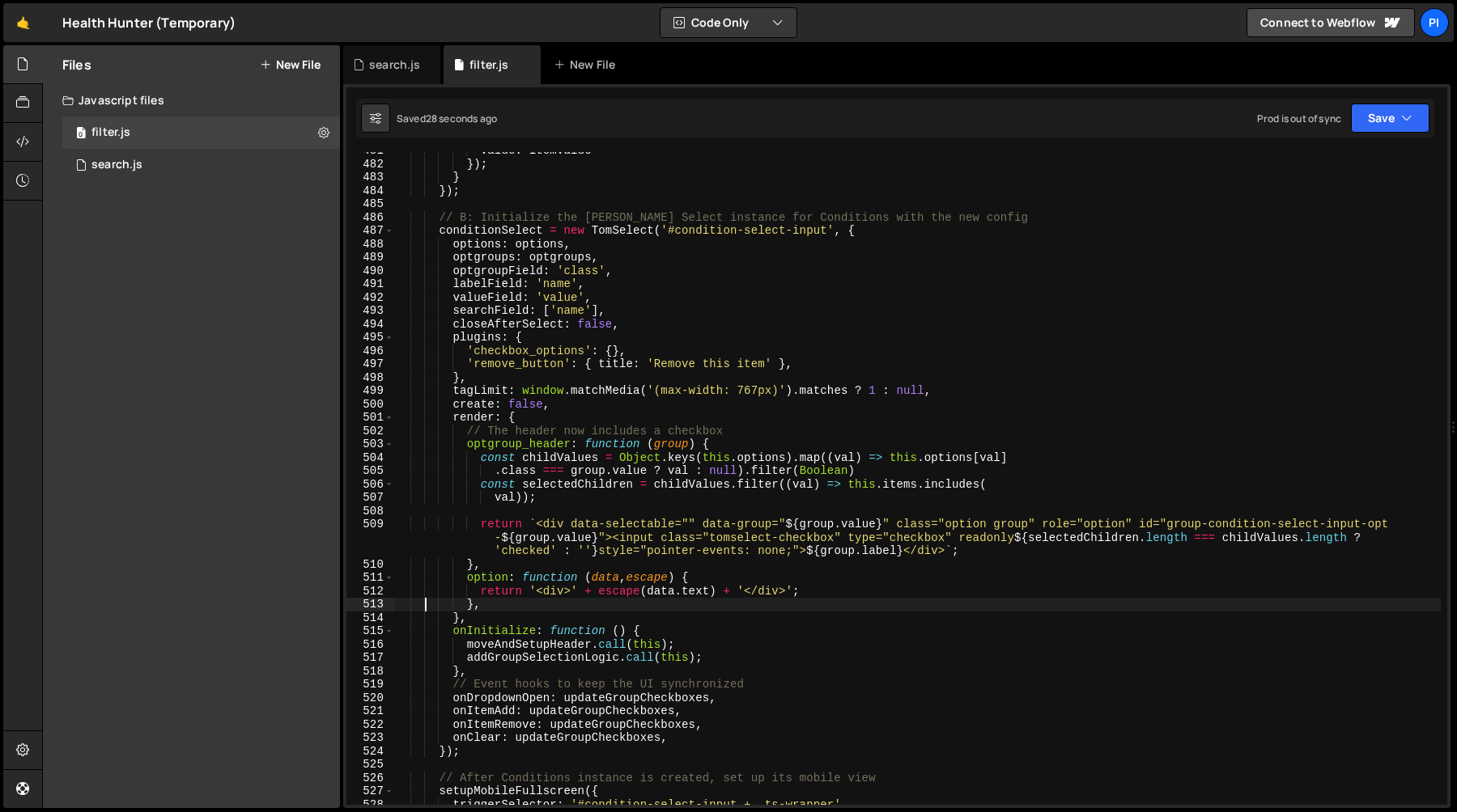
scroll to position [6449, 0]
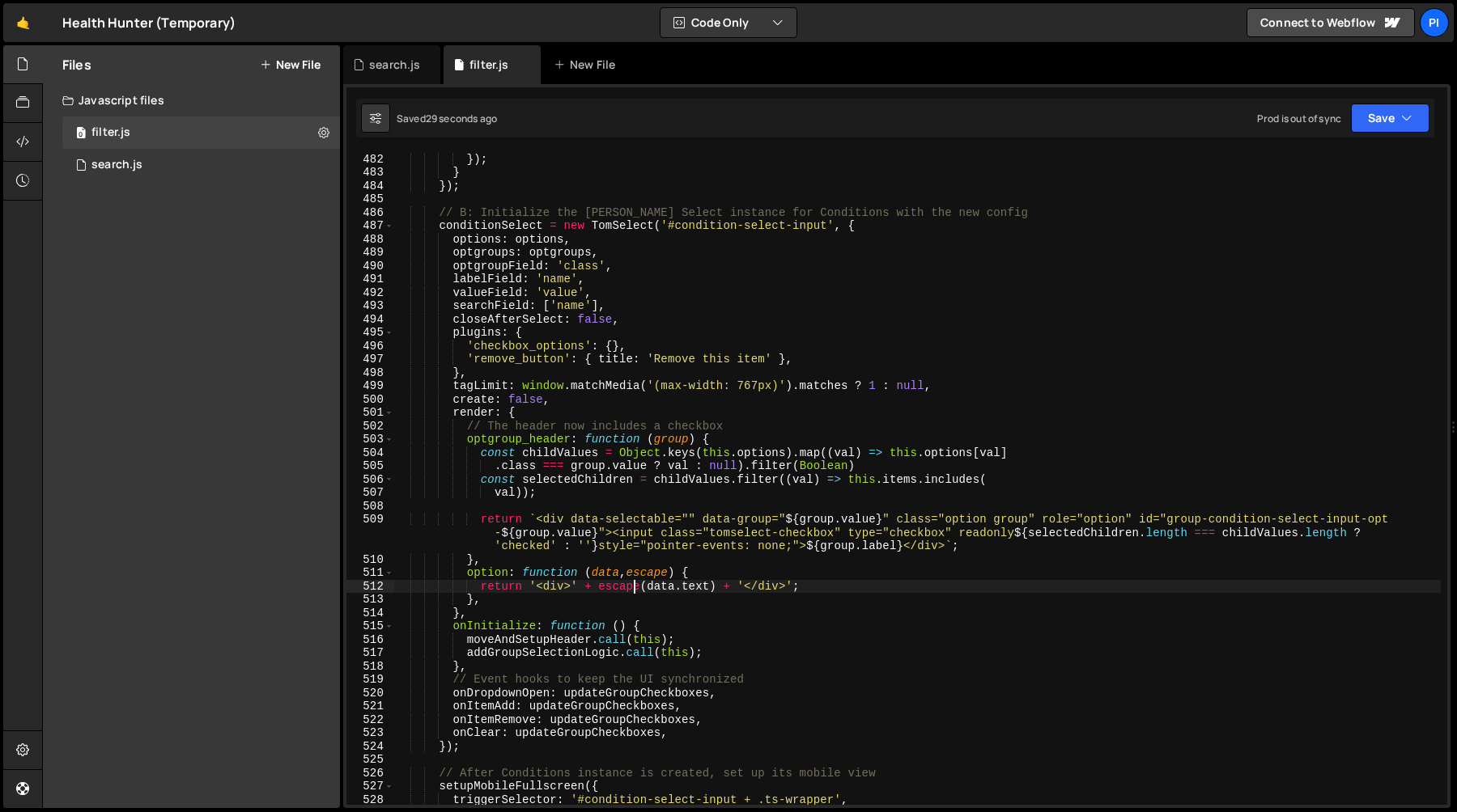
click at [631, 585] on div "value : itemValue }) ; } }) ; // B: Initialize the Tom Select instance for Cond…" at bounding box center [917, 479] width 1047 height 680
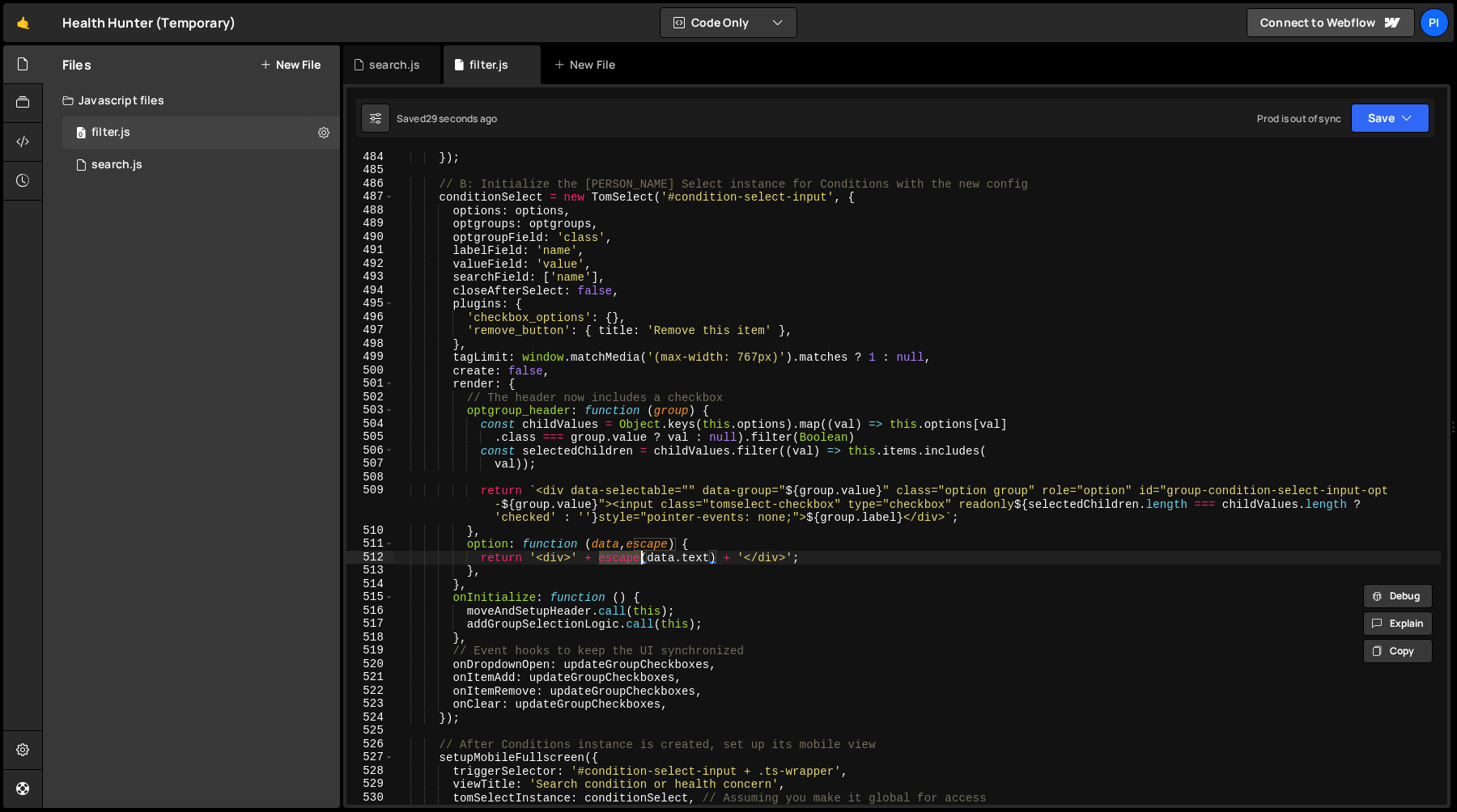
scroll to position [6476, 0]
click at [613, 548] on div "}) ; // B: Initialize the Tom Select instance for Conditions with the new confi…" at bounding box center [917, 490] width 1047 height 680
click at [744, 548] on div "}) ; // B: Initialize the Tom Select instance for Conditions with the new confi…" at bounding box center [917, 490] width 1047 height 680
click at [563, 559] on div "}) ; // B: Initialize the Tom Select instance for Conditions with the new confi…" at bounding box center [917, 490] width 1047 height 680
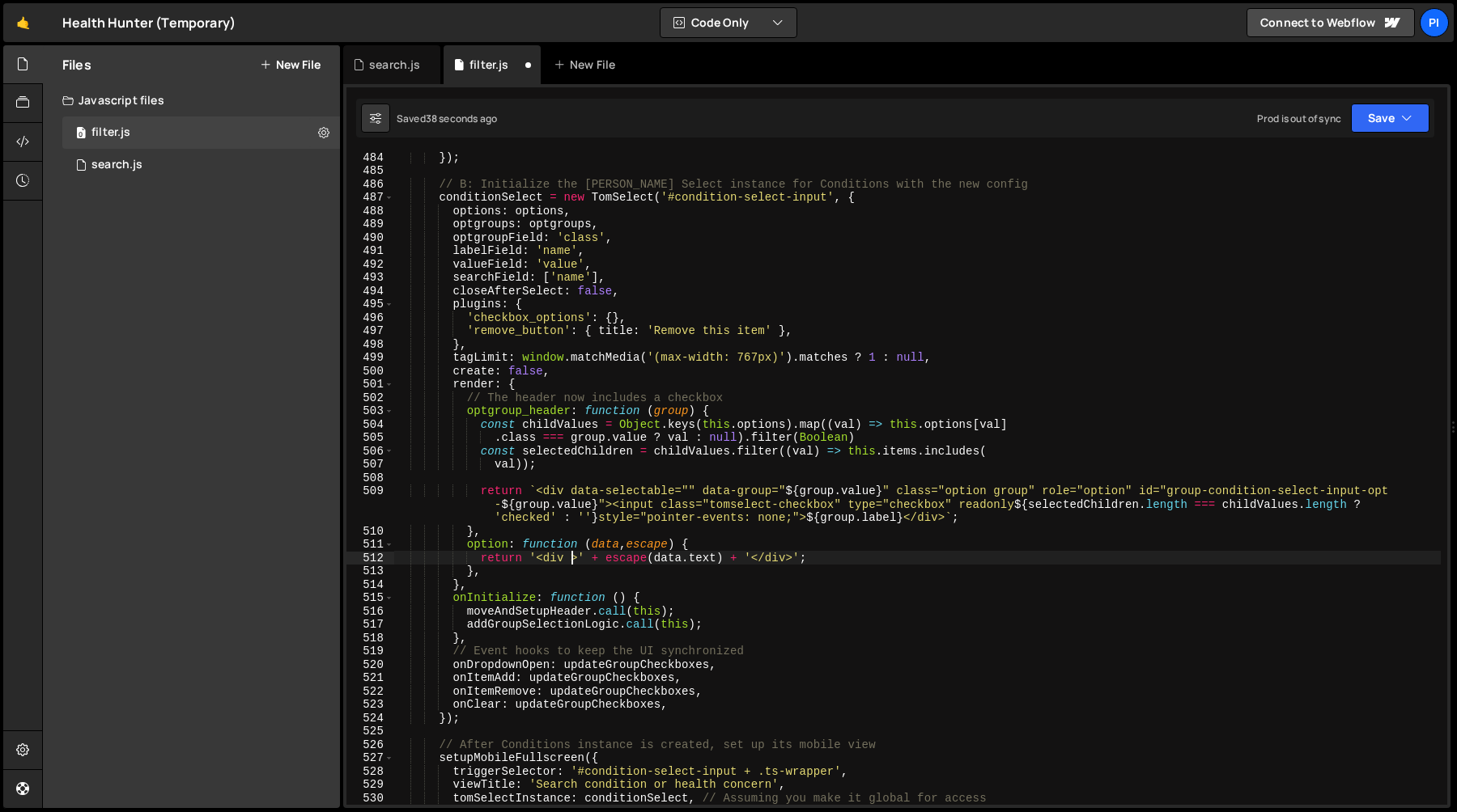
scroll to position [0, 12]
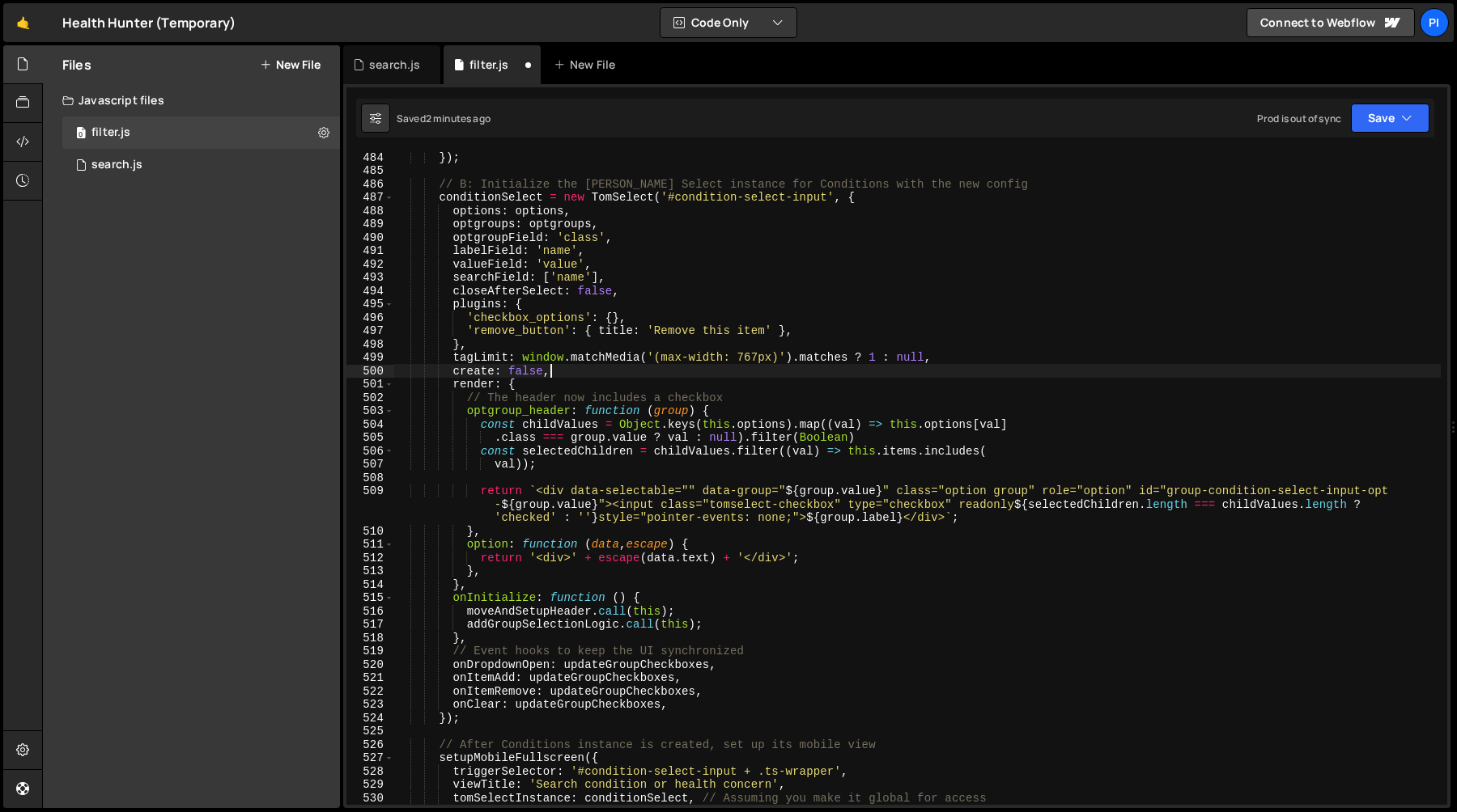
click at [632, 368] on div "}) ; // B: Initialize the Tom Select instance for Conditions with the new confi…" at bounding box center [917, 490] width 1047 height 680
type textarea "})();"
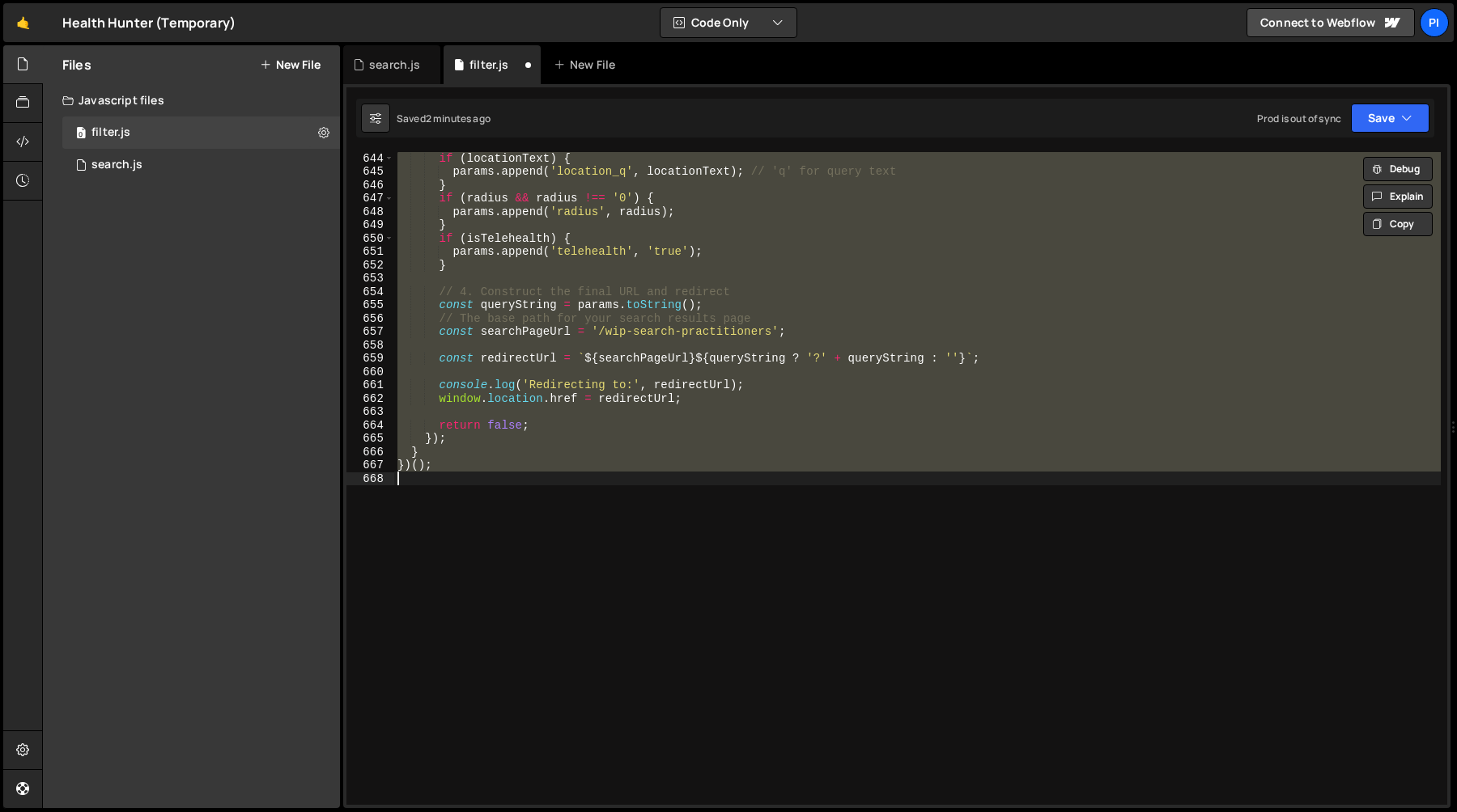
scroll to position [6536, 0]
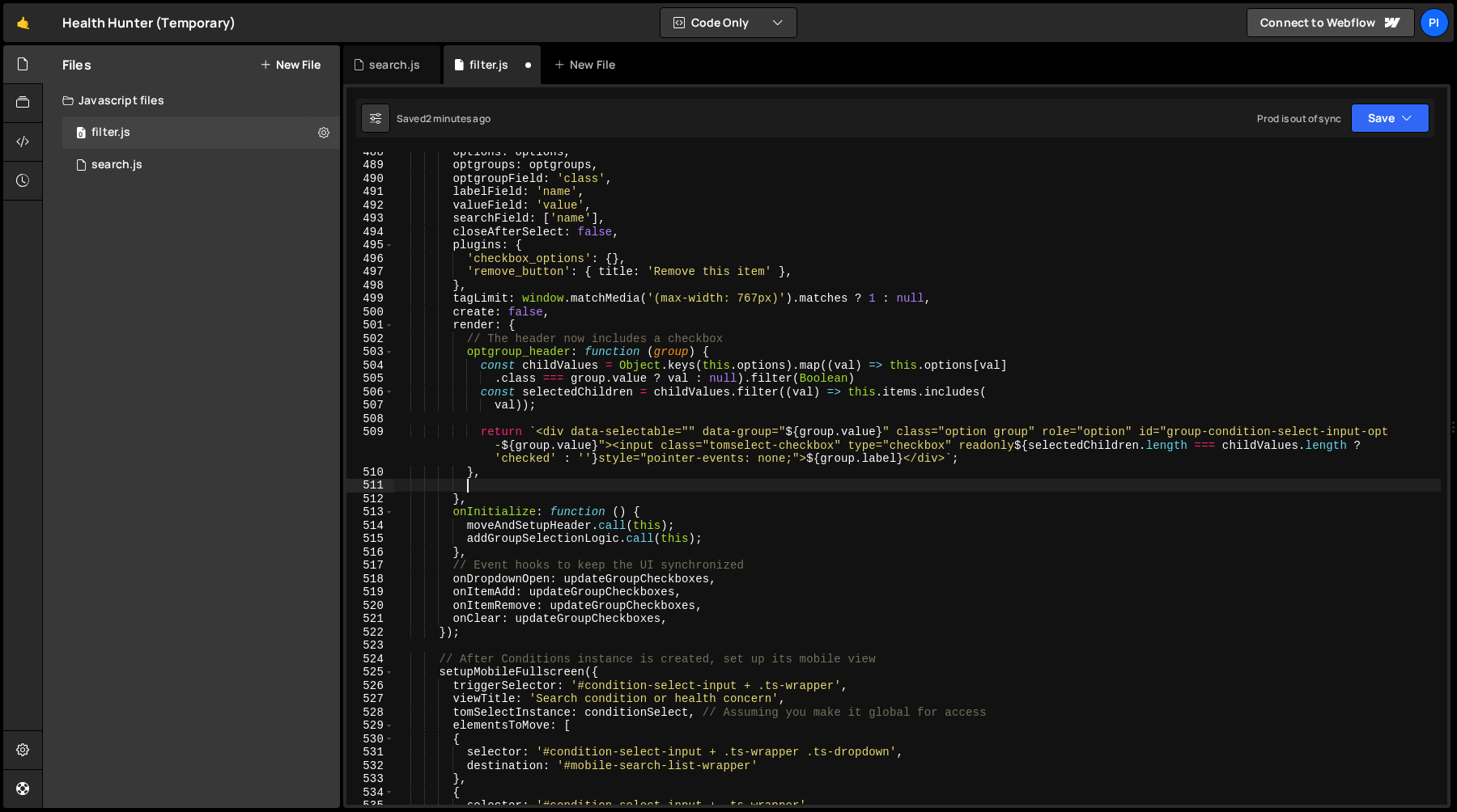
type textarea "},"
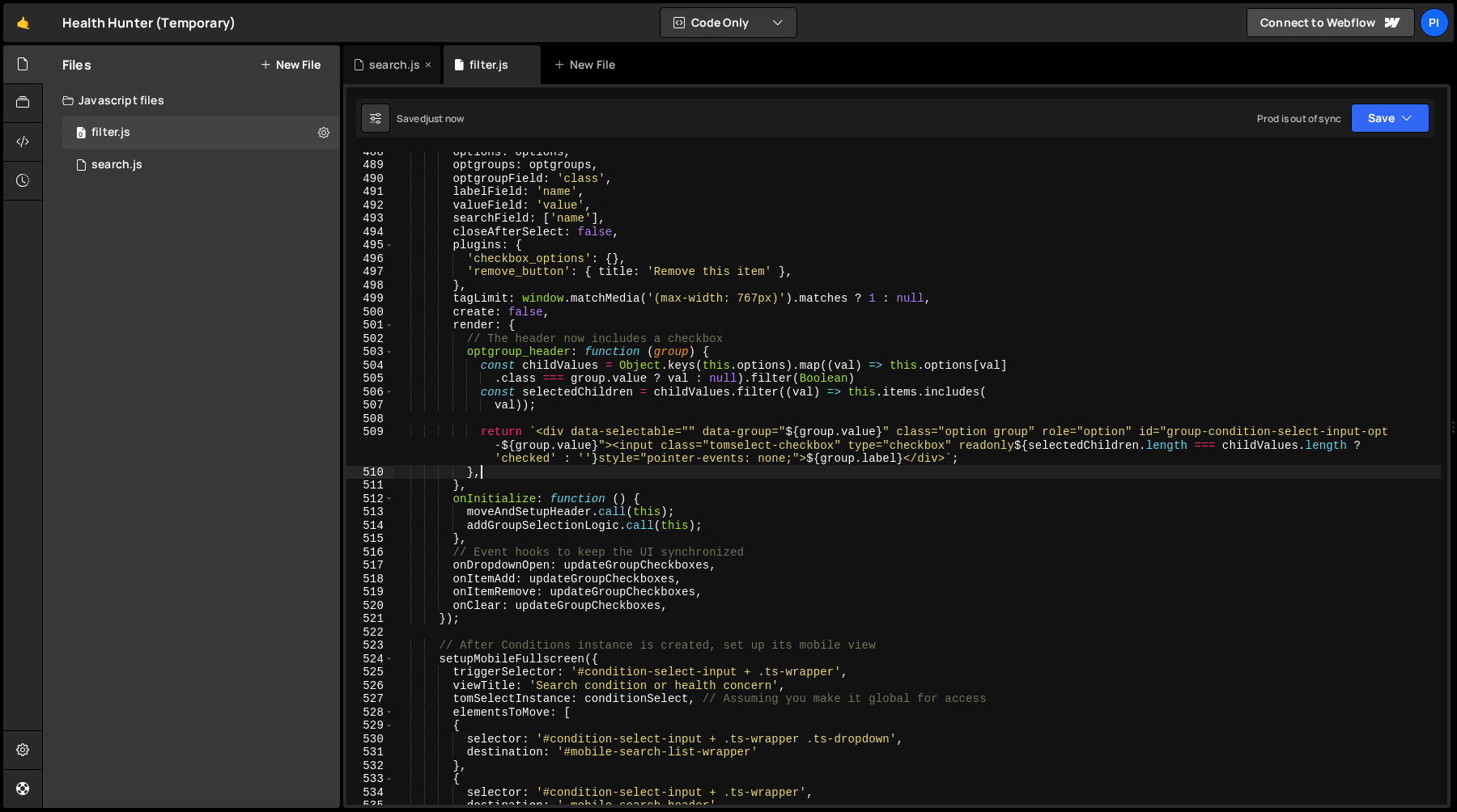
click at [386, 71] on div "search.js" at bounding box center [394, 64] width 51 height 16
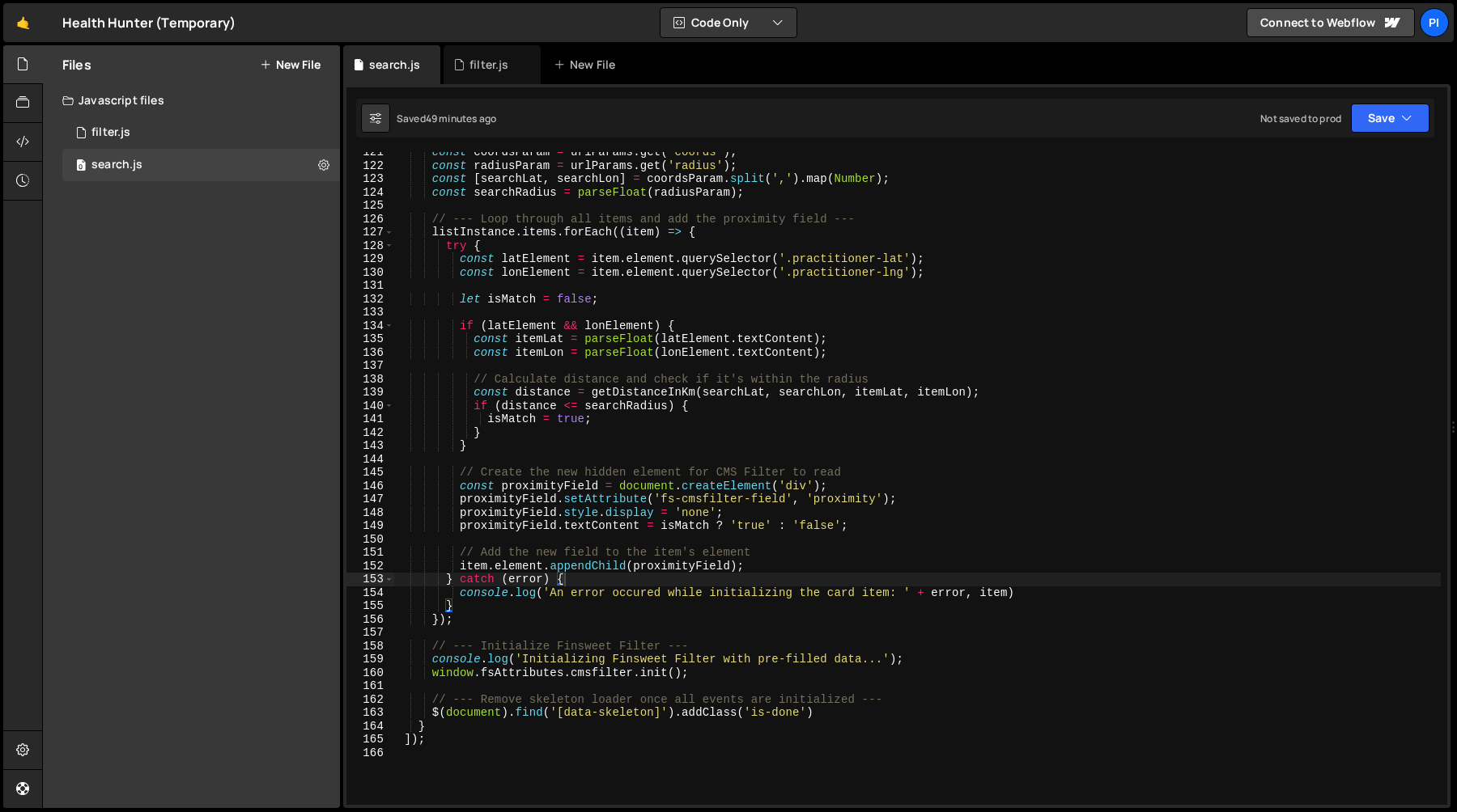
scroll to position [1604, 0]
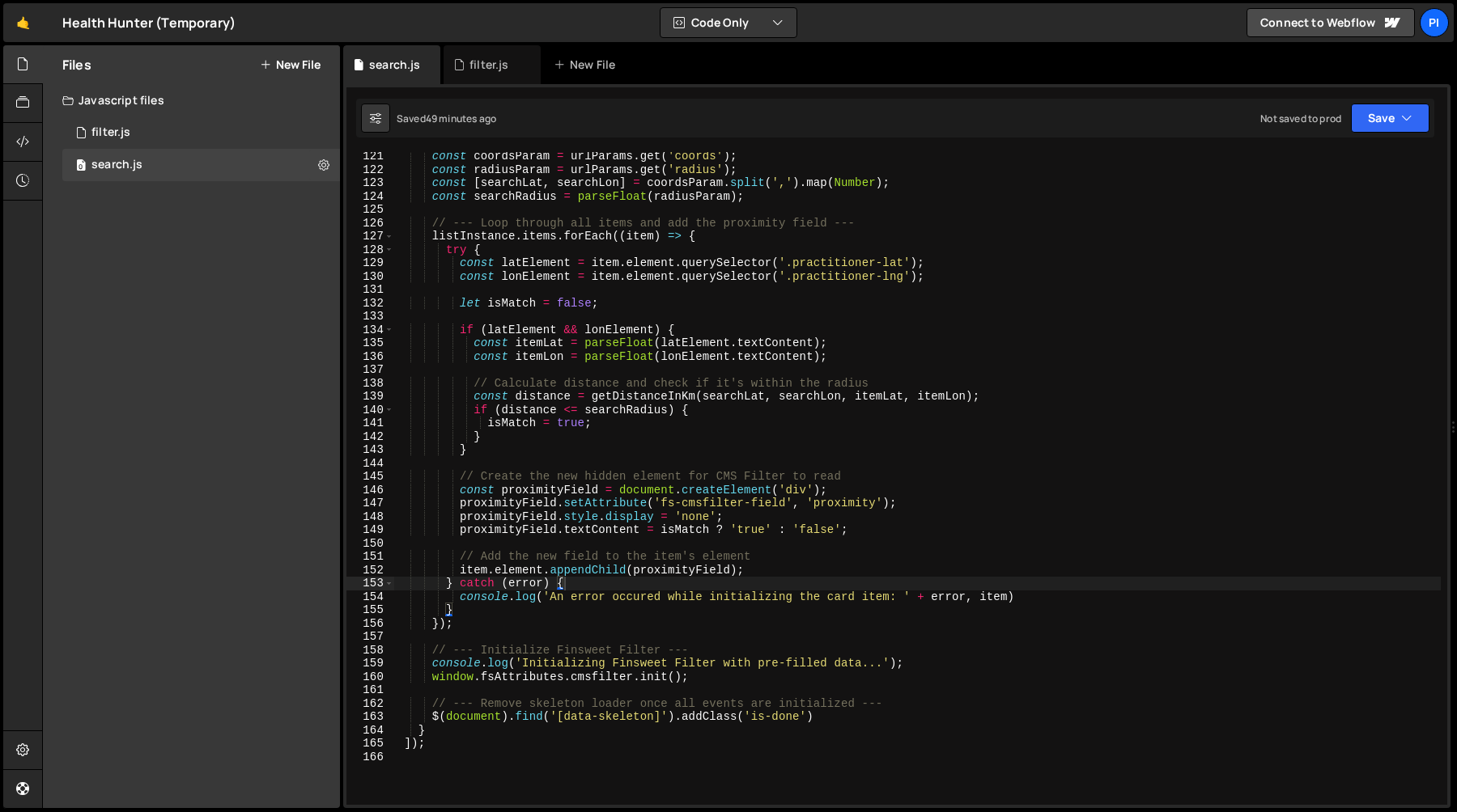
click at [835, 496] on div "const coordsParam = urlParams . get ( 'coords' ) ; const radiusParam = urlParam…" at bounding box center [917, 489] width 1047 height 680
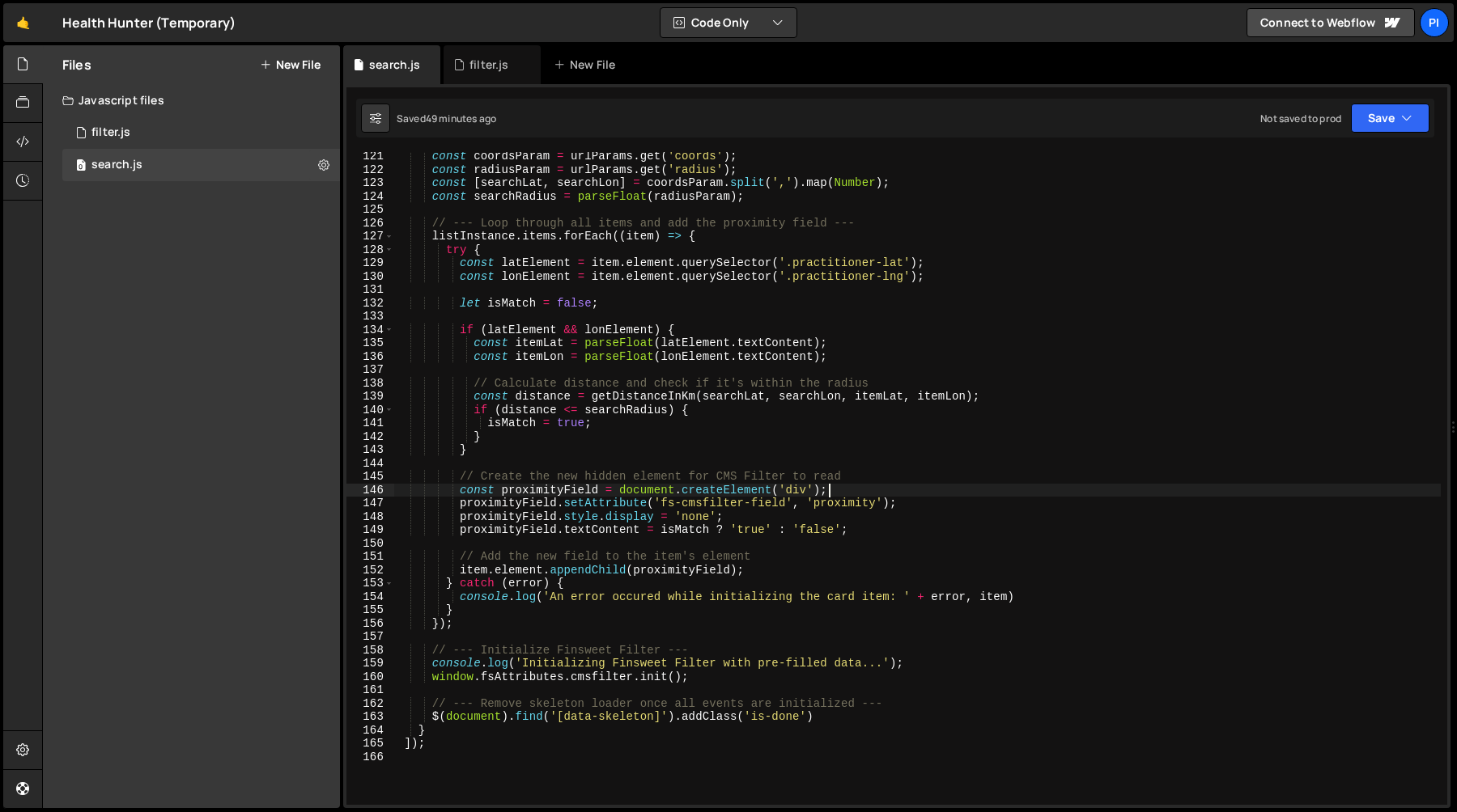
click at [835, 496] on div "const coordsParam = urlParams . get ( 'coords' ) ; const radiusParam = urlParam…" at bounding box center [917, 489] width 1047 height 680
click at [834, 507] on div "const coordsParam = urlParams . get ( 'coords' ) ; const radiusParam = urlParam…" at bounding box center [917, 489] width 1047 height 680
type textarea "proximityField.setAttribute('fs-cmsfilter-field', 'proximity');"
click at [834, 507] on div "const coordsParam = urlParams . get ( 'coords' ) ; const radiusParam = urlParam…" at bounding box center [917, 489] width 1047 height 680
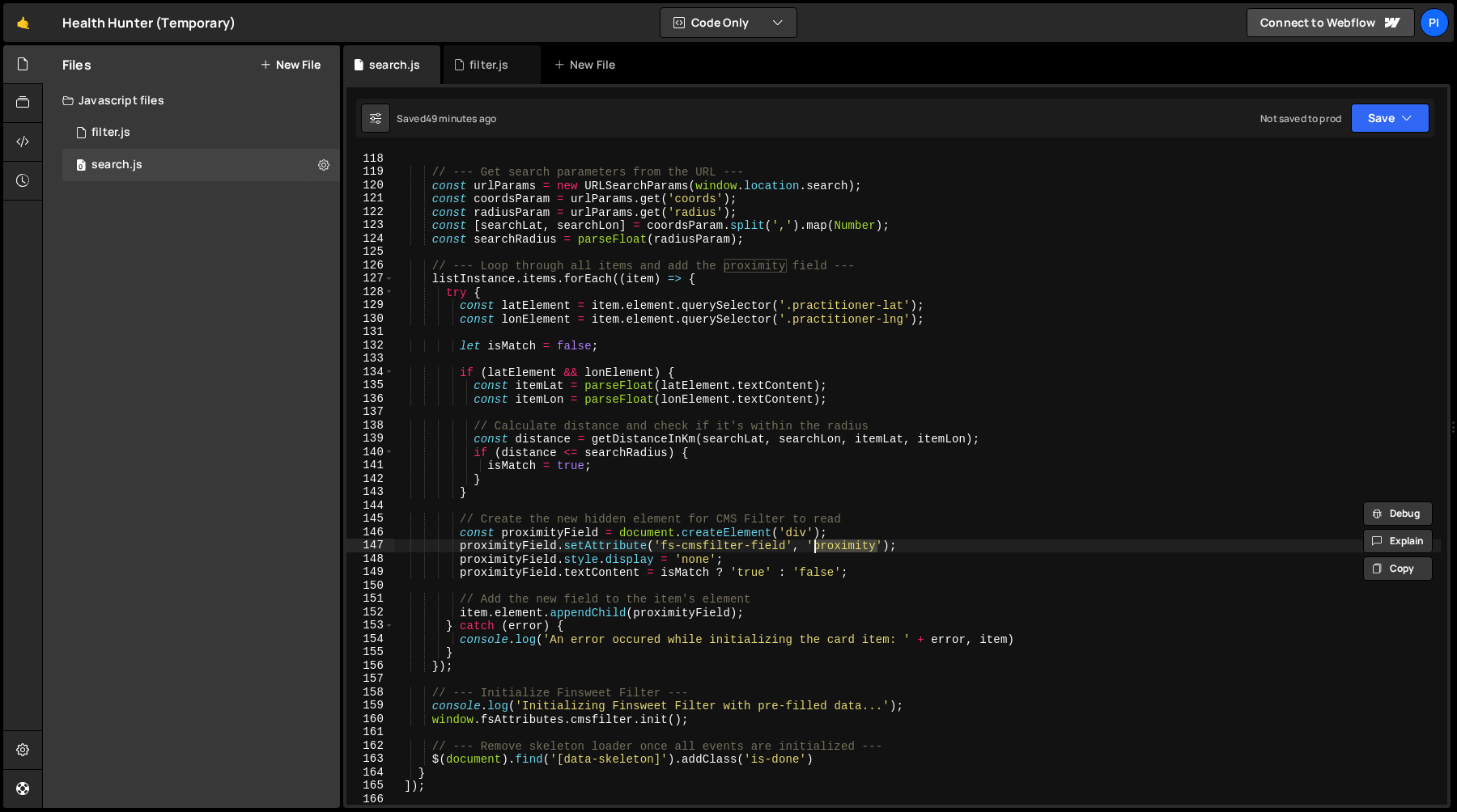
scroll to position [1547, 0]
